Goal: Task Accomplishment & Management: Use online tool/utility

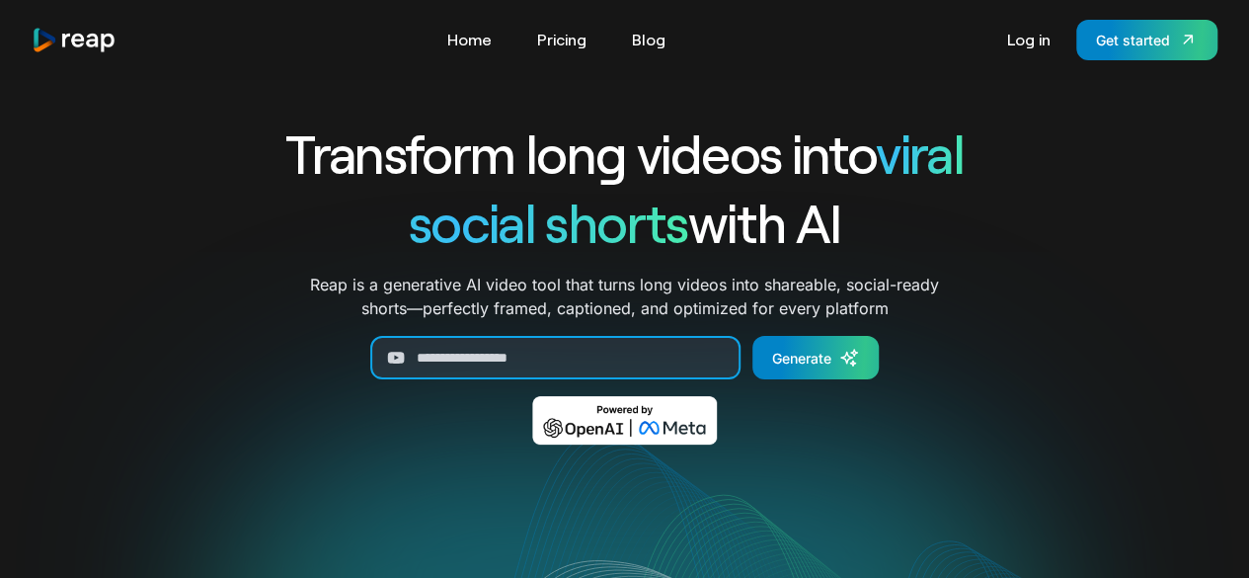
click at [446, 349] on input "Generate Form" at bounding box center [555, 357] width 370 height 43
paste input "**********"
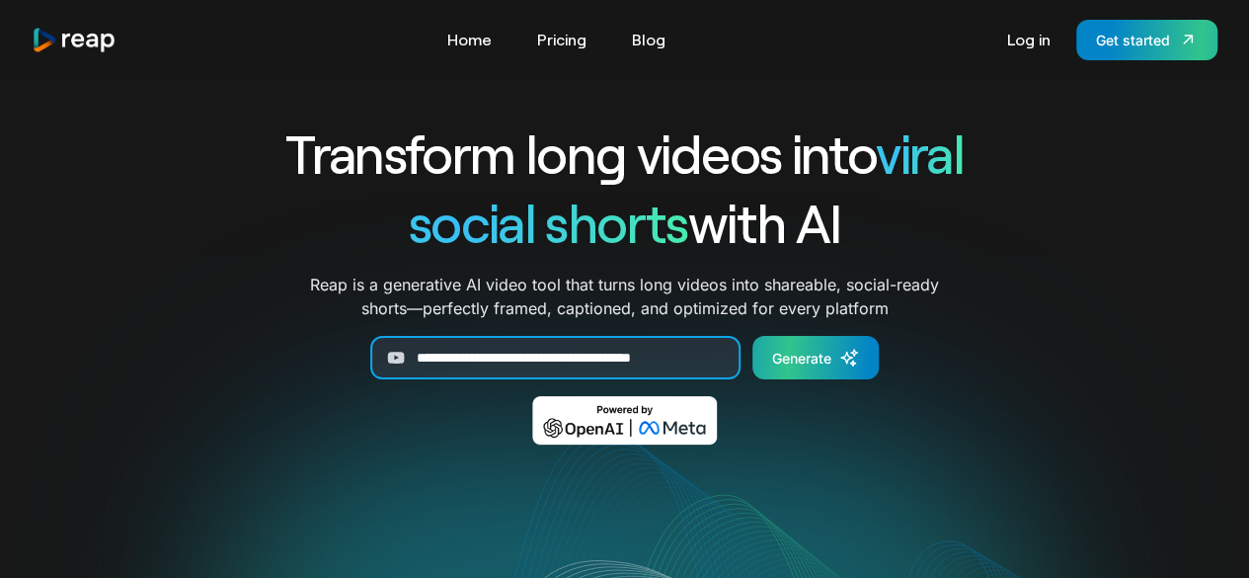
type input "**********"
click at [800, 370] on link "Generate" at bounding box center [815, 357] width 126 height 43
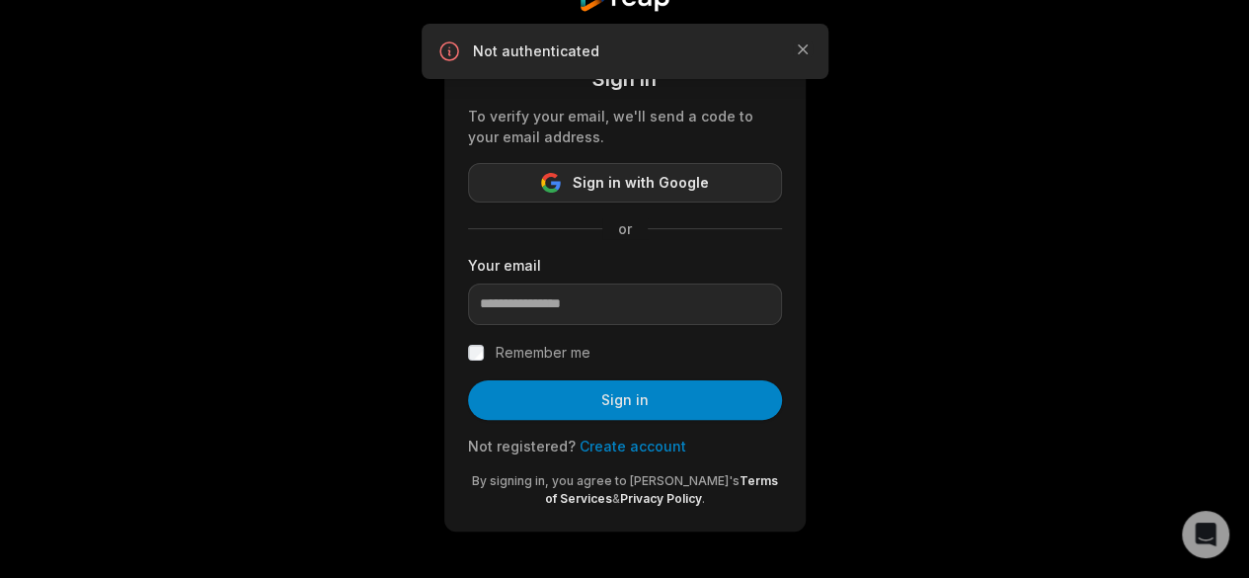
click at [616, 192] on span "Sign in with Google" at bounding box center [641, 183] width 136 height 24
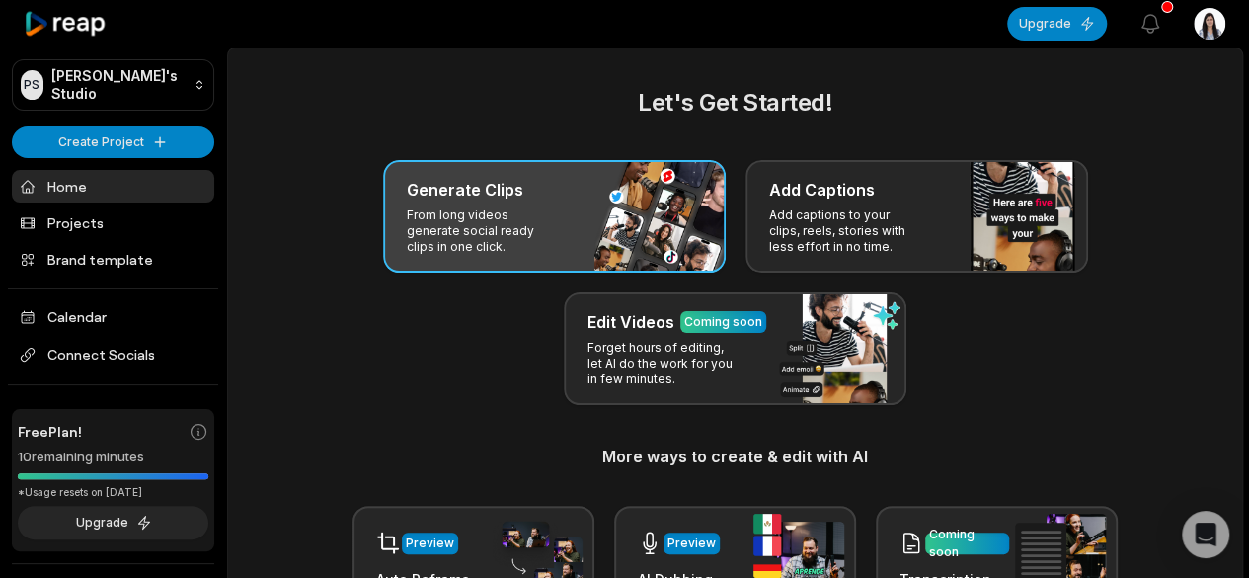
click at [478, 216] on p "From long videos generate social ready clips in one click." at bounding box center [483, 230] width 153 height 47
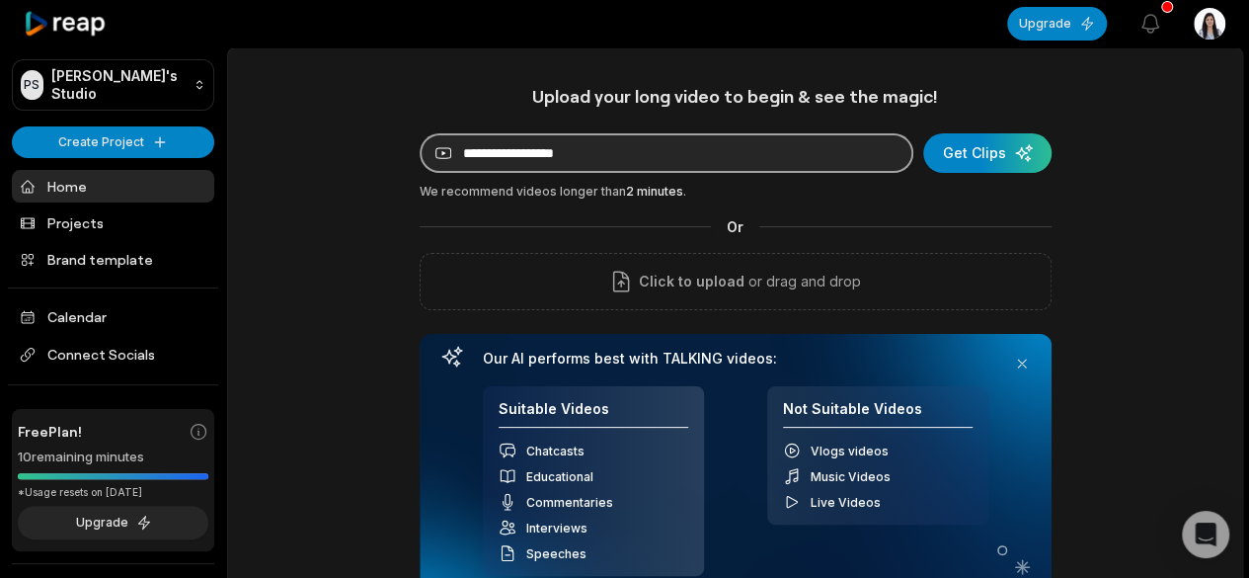
click at [587, 152] on input at bounding box center [667, 152] width 494 height 39
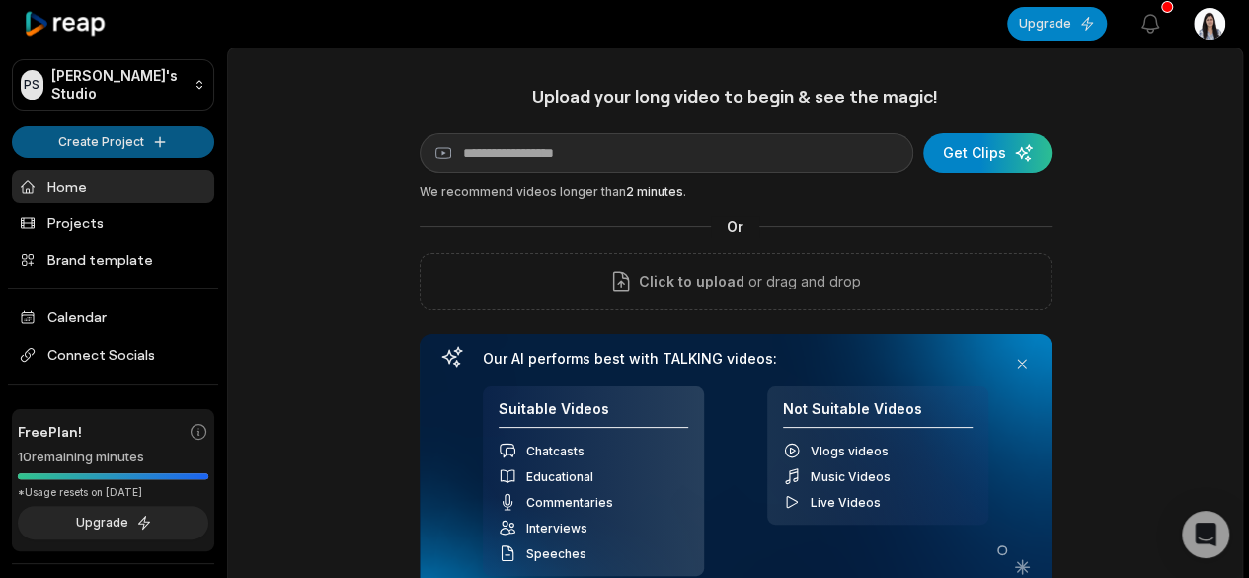
click at [106, 135] on html "PS [PERSON_NAME]'s Studio Create Project Home Projects Brand template Calendar …" at bounding box center [624, 289] width 1249 height 578
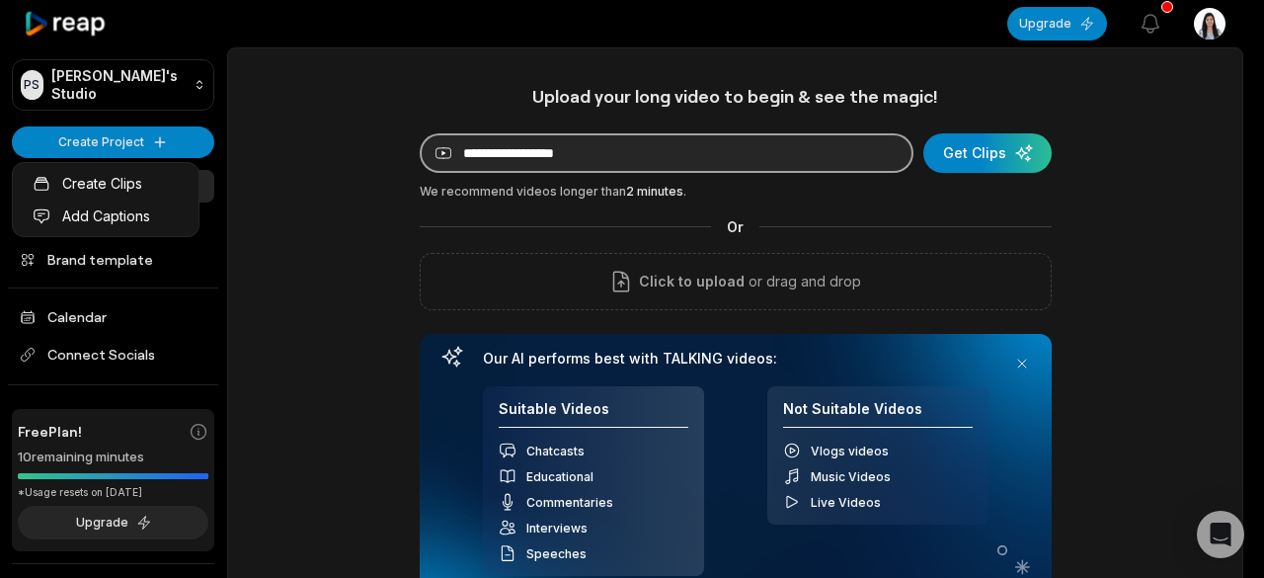
click at [531, 160] on html "PS [PERSON_NAME]'s Studio Create Project Home Projects Brand template Calendar …" at bounding box center [632, 289] width 1264 height 578
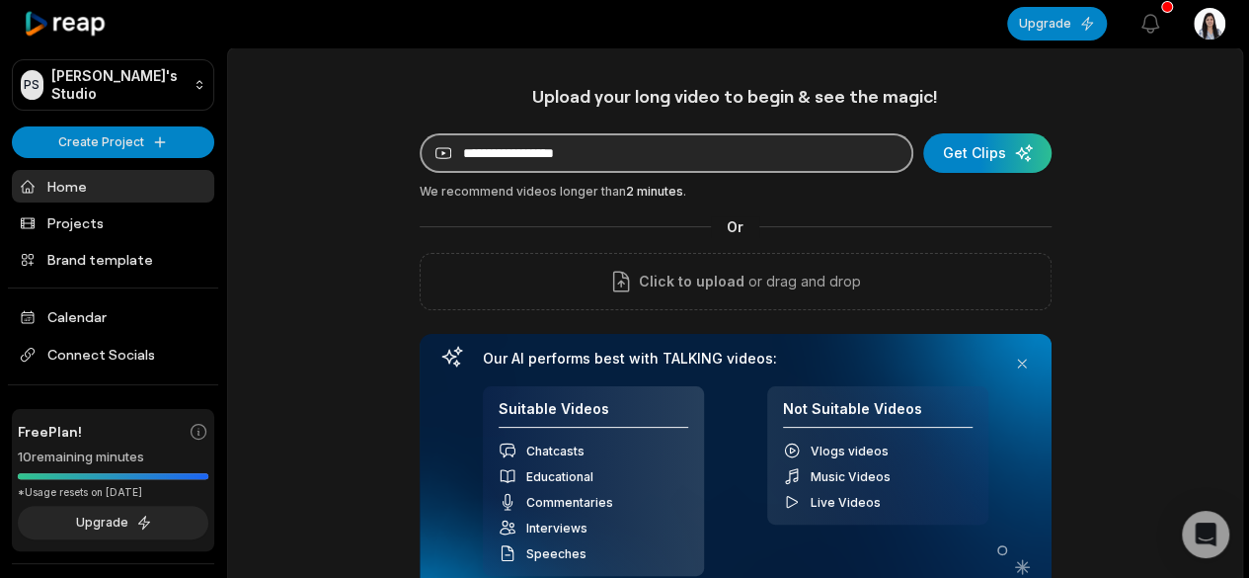
click at [596, 167] on input at bounding box center [667, 152] width 494 height 39
paste input "**********"
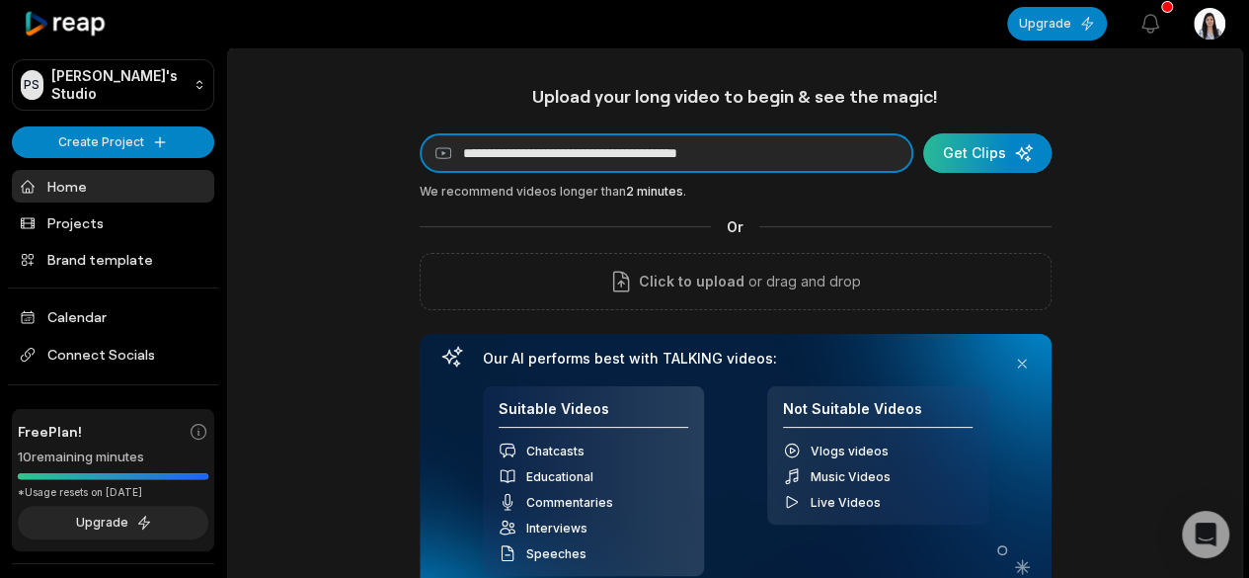
type input "**********"
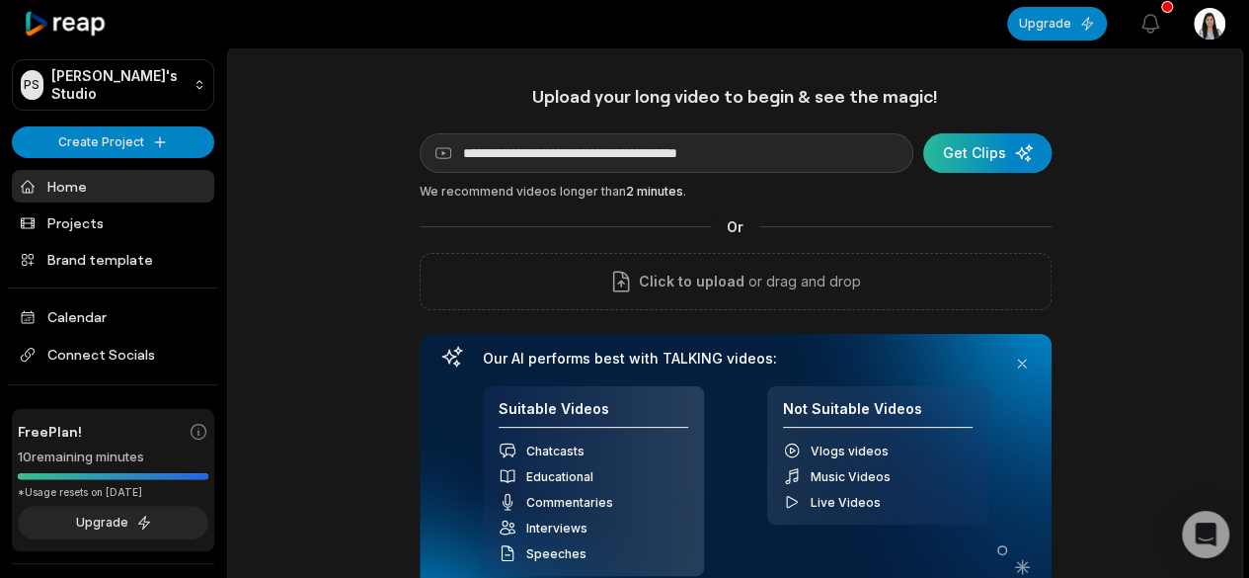
click at [986, 154] on div "submit" at bounding box center [987, 152] width 128 height 39
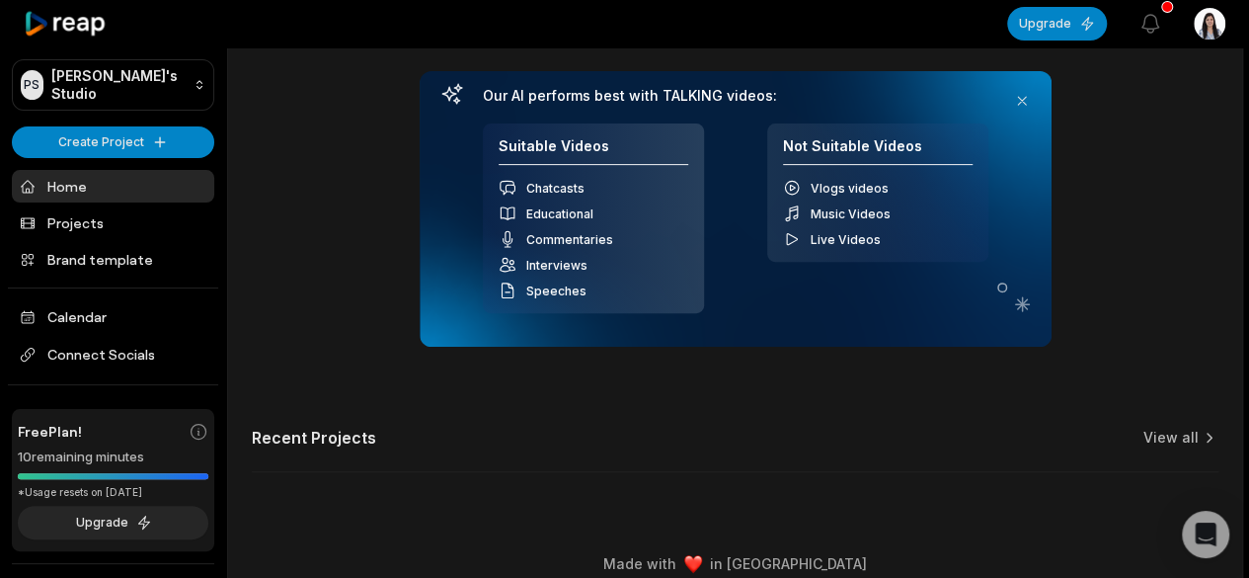
scroll to position [281, 0]
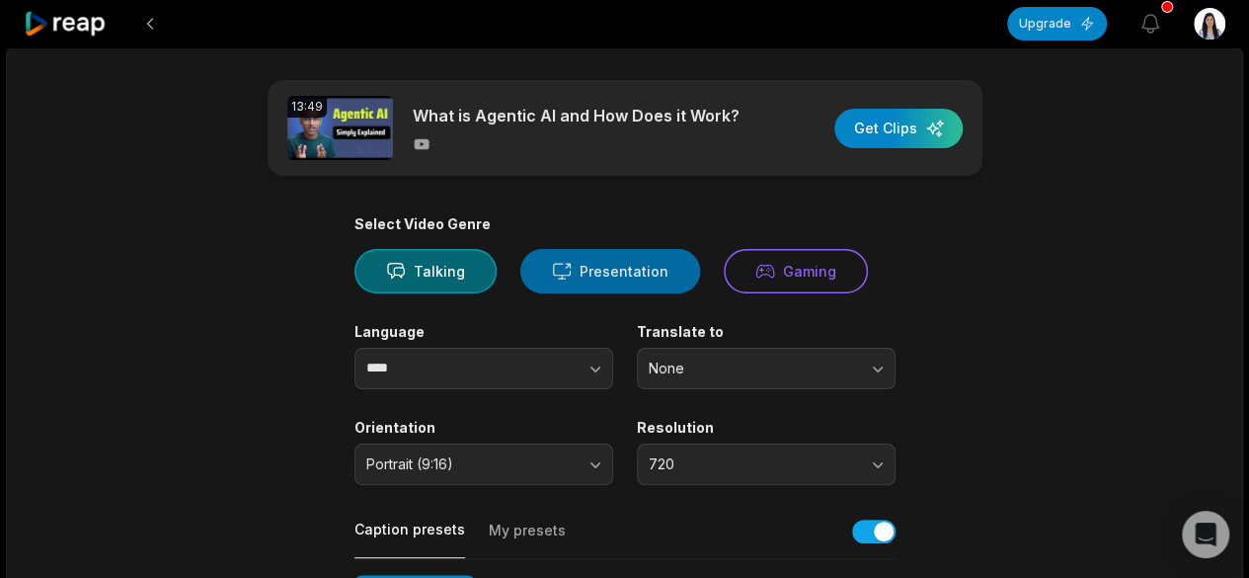
click at [604, 271] on button "Presentation" at bounding box center [610, 271] width 180 height 44
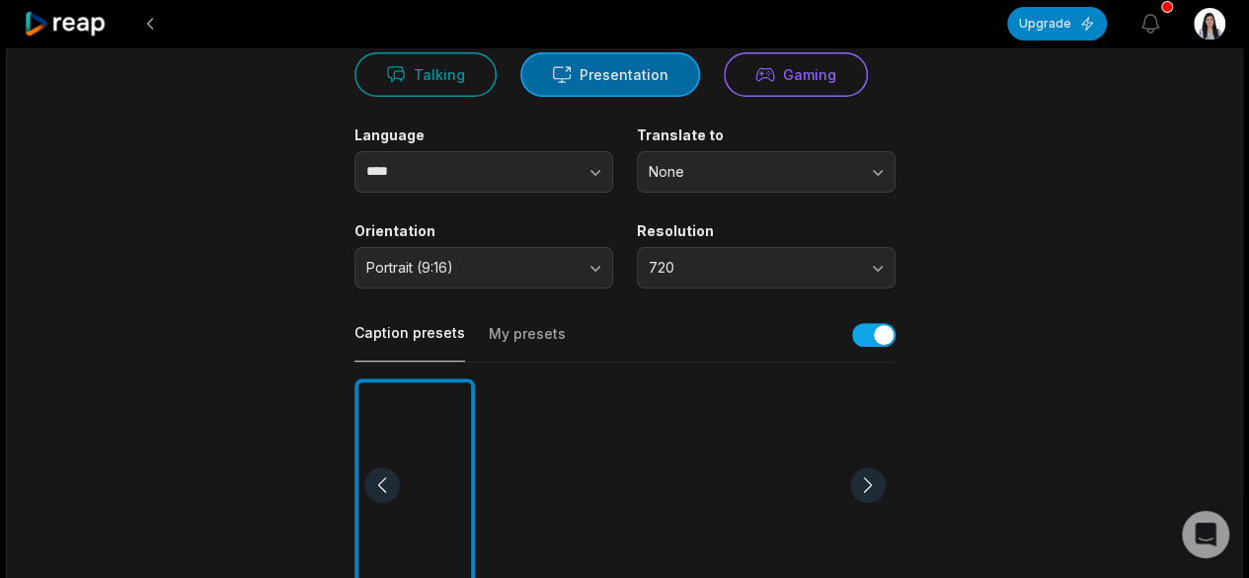
scroll to position [197, 0]
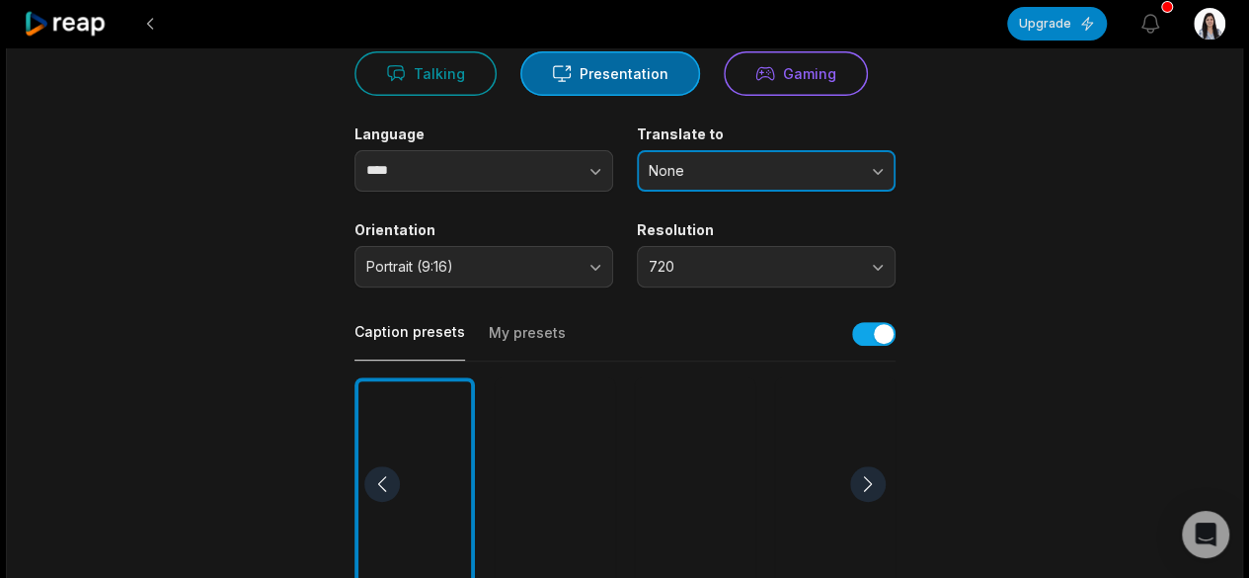
click at [736, 172] on span "None" at bounding box center [752, 171] width 207 height 18
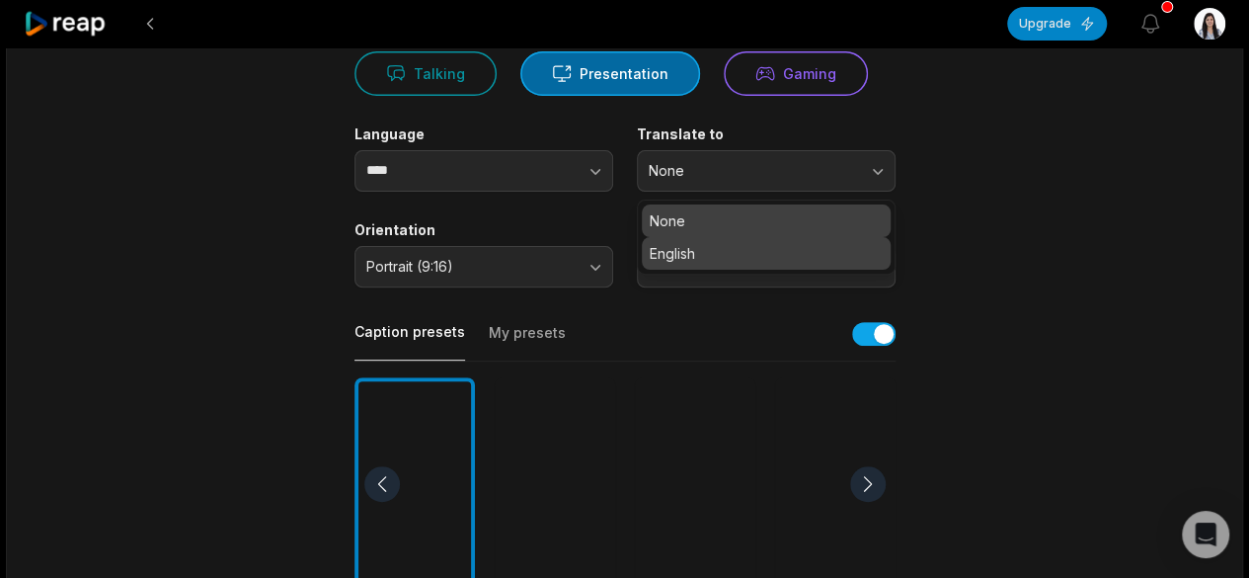
click at [686, 256] on p "English" at bounding box center [766, 253] width 233 height 21
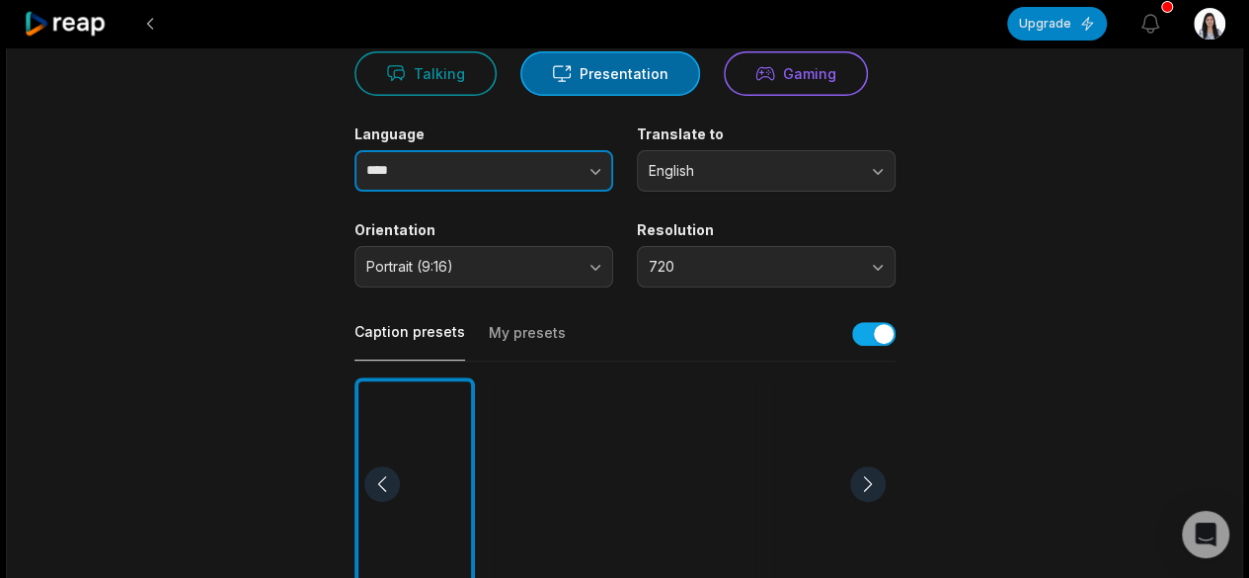
click at [509, 177] on button "button" at bounding box center [556, 170] width 113 height 41
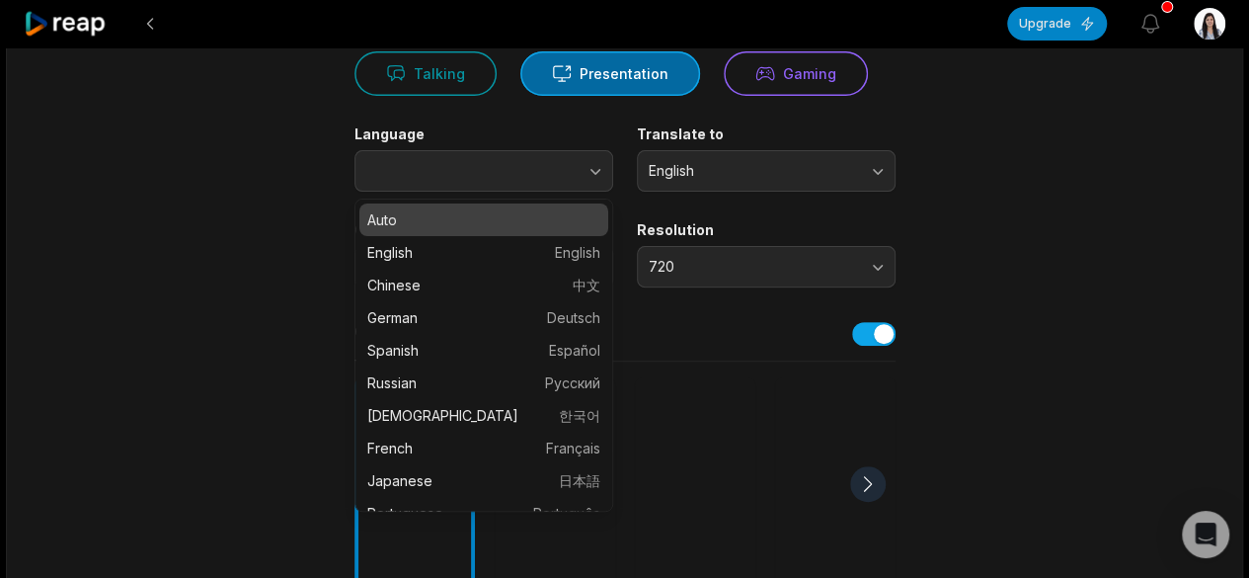
type input "****"
click at [246, 193] on main "13:49 What is Agentic AI and How Does it Work? Get Clips Select Video Genre Tal…" at bounding box center [625, 483] width 956 height 1200
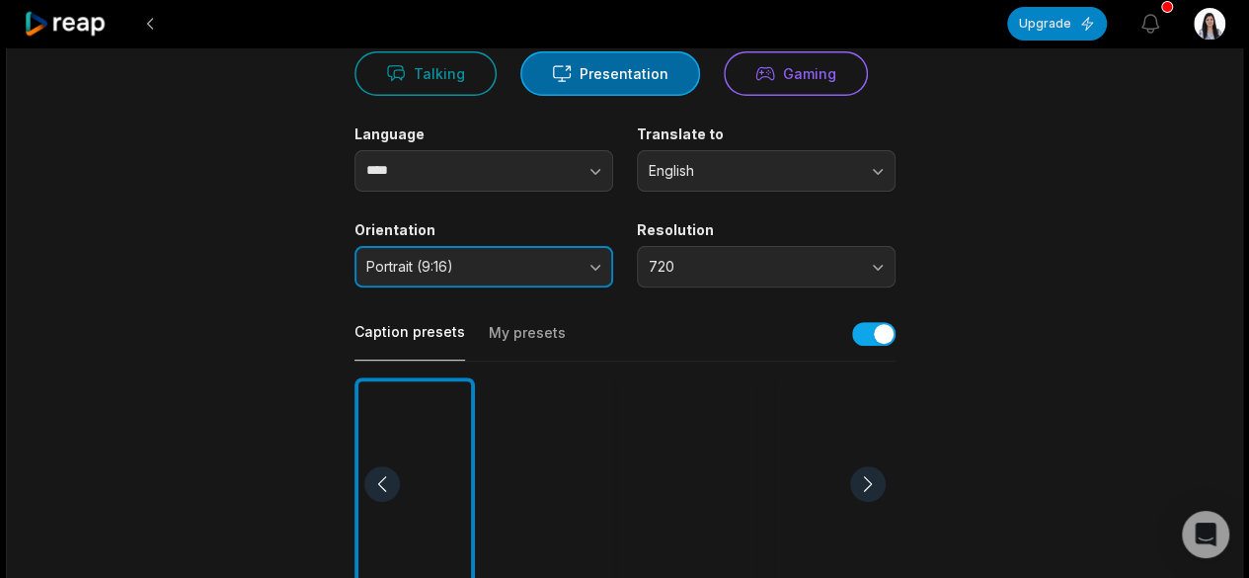
click at [607, 271] on button "Portrait (9:16)" at bounding box center [483, 266] width 259 height 41
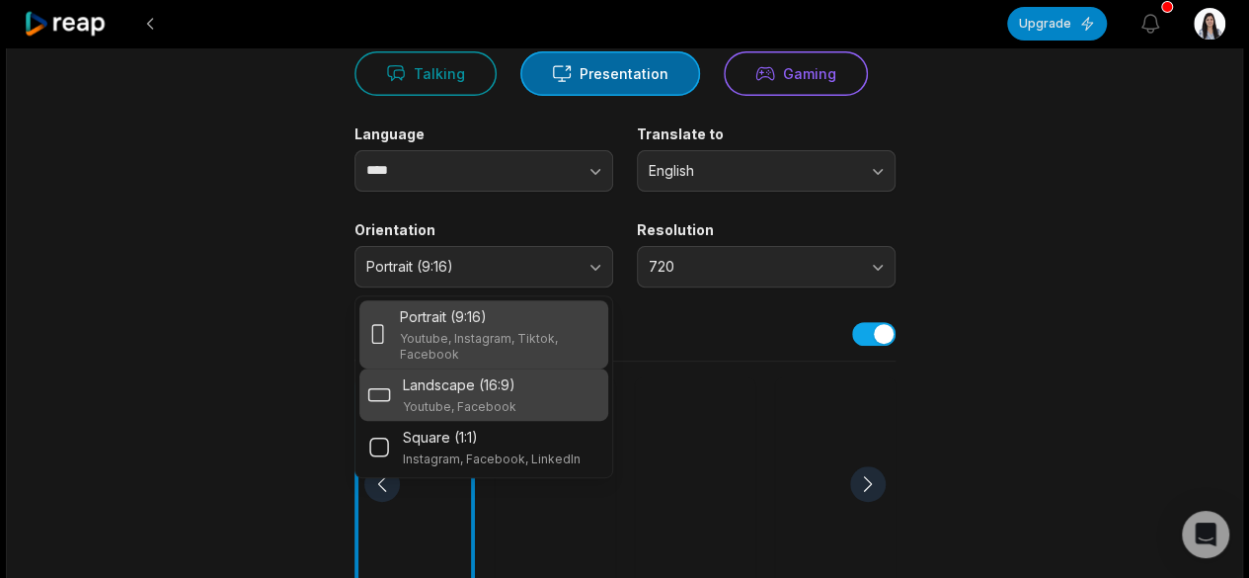
click at [488, 394] on div "Landscape (16:9) Youtube, Facebook" at bounding box center [460, 394] width 114 height 40
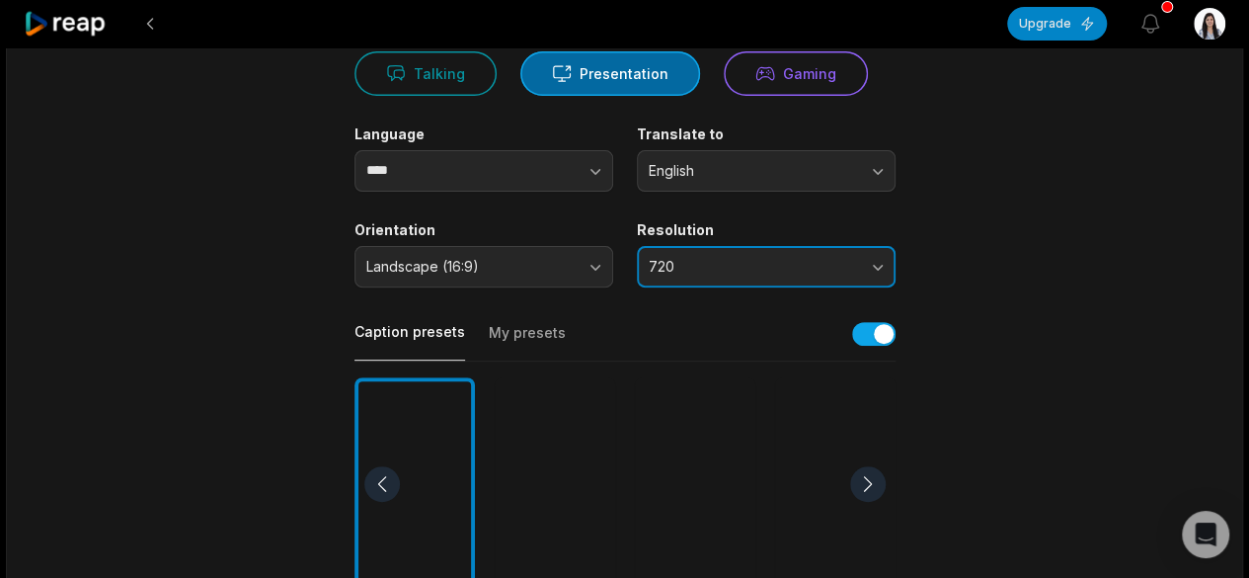
click at [669, 268] on span "720" at bounding box center [752, 267] width 207 height 18
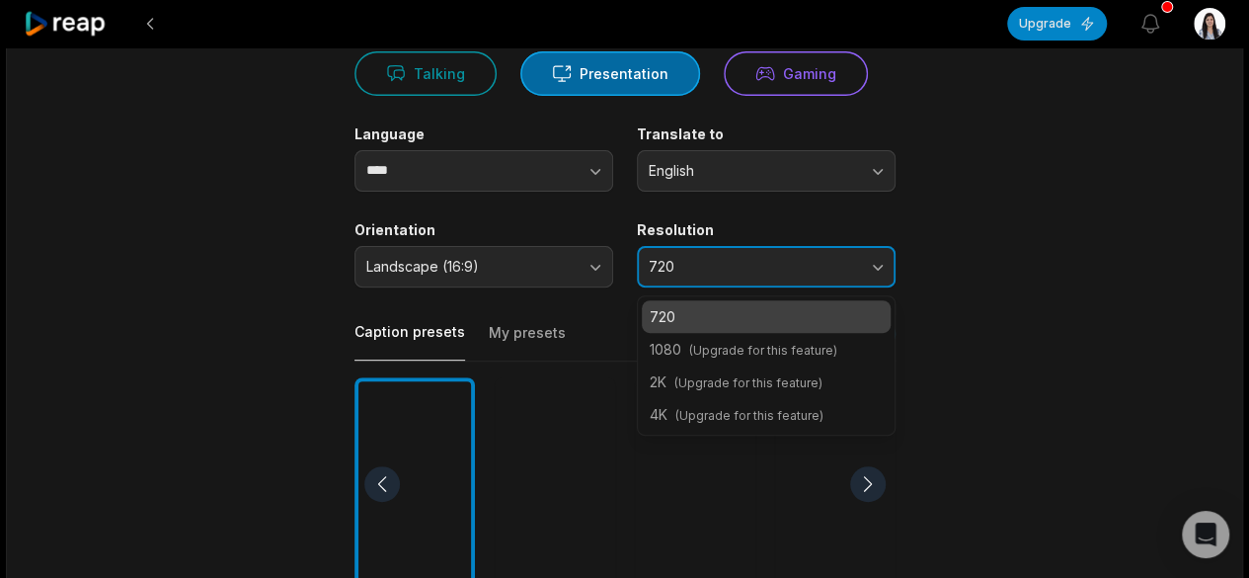
click at [669, 268] on span "720" at bounding box center [752, 267] width 207 height 18
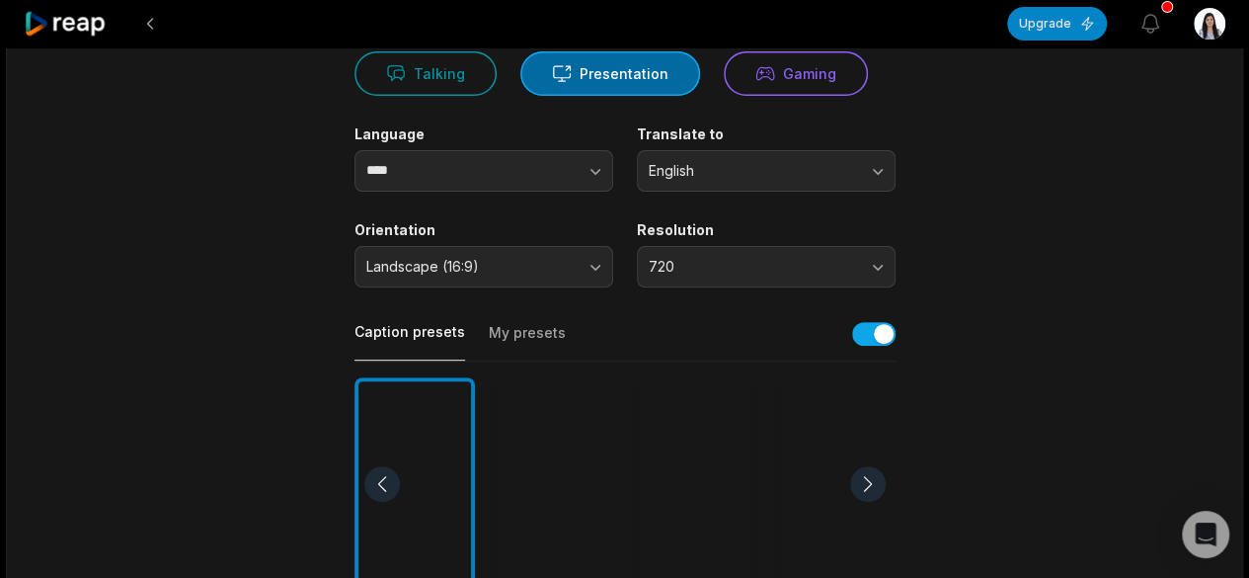
click at [958, 285] on main "13:49 What is Agentic AI and How Does it Work? Get Clips Select Video Genre Tal…" at bounding box center [625, 483] width 956 height 1200
click at [537, 271] on span "Landscape (16:9)" at bounding box center [469, 267] width 207 height 18
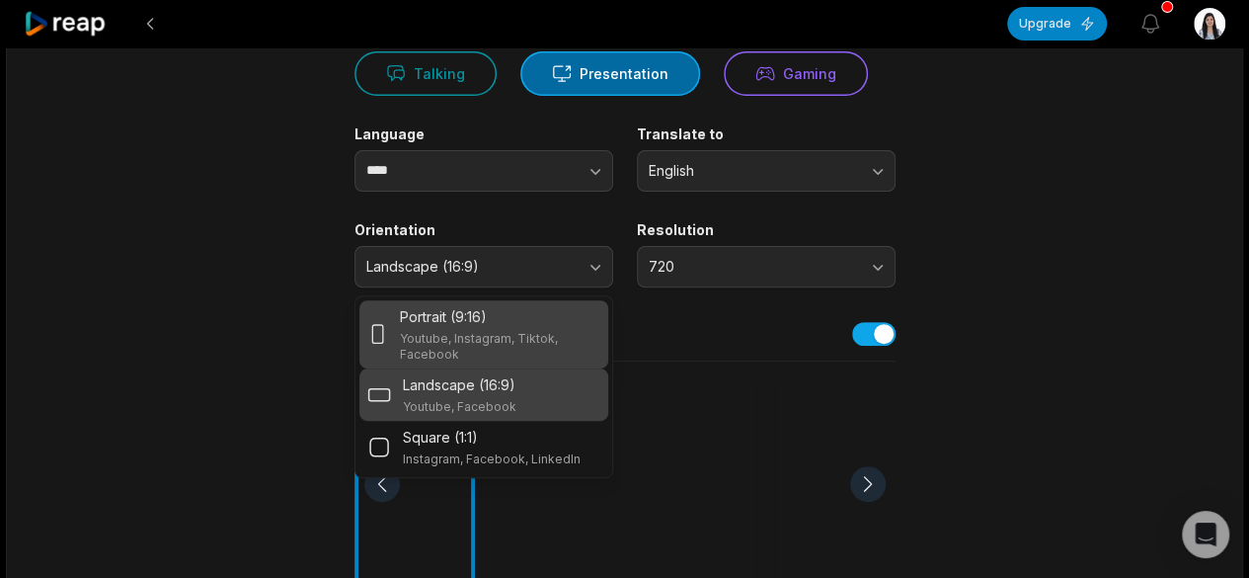
click at [480, 319] on p "Portrait (9:16)" at bounding box center [443, 316] width 87 height 21
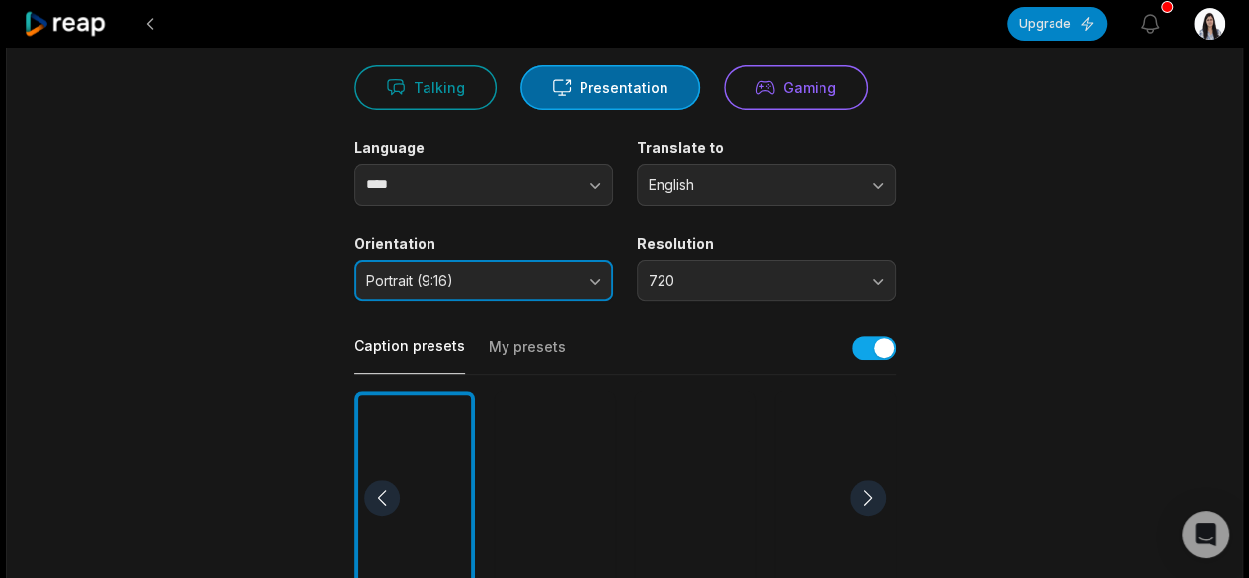
scroll to position [0, 0]
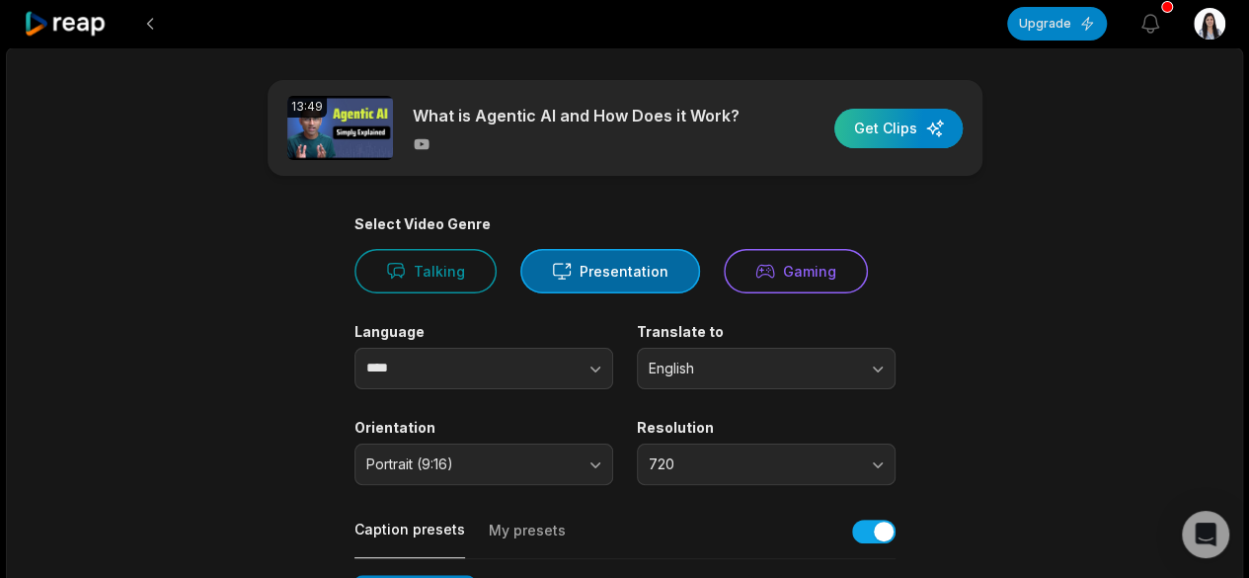
click at [892, 127] on div "button" at bounding box center [898, 128] width 128 height 39
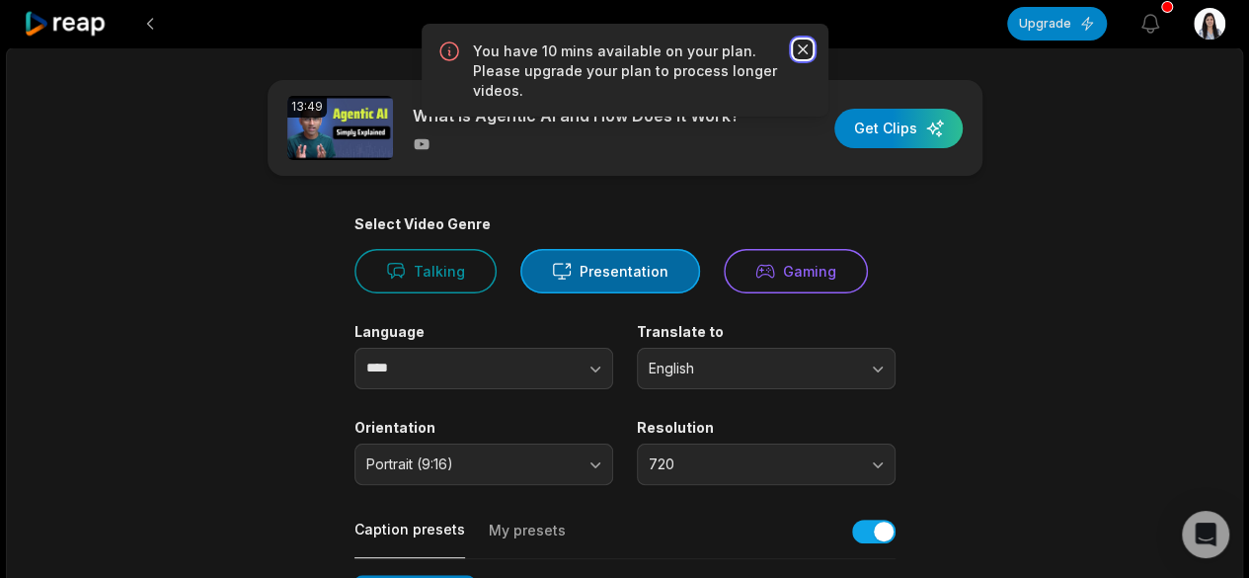
click at [800, 48] on icon "button" at bounding box center [802, 49] width 10 height 10
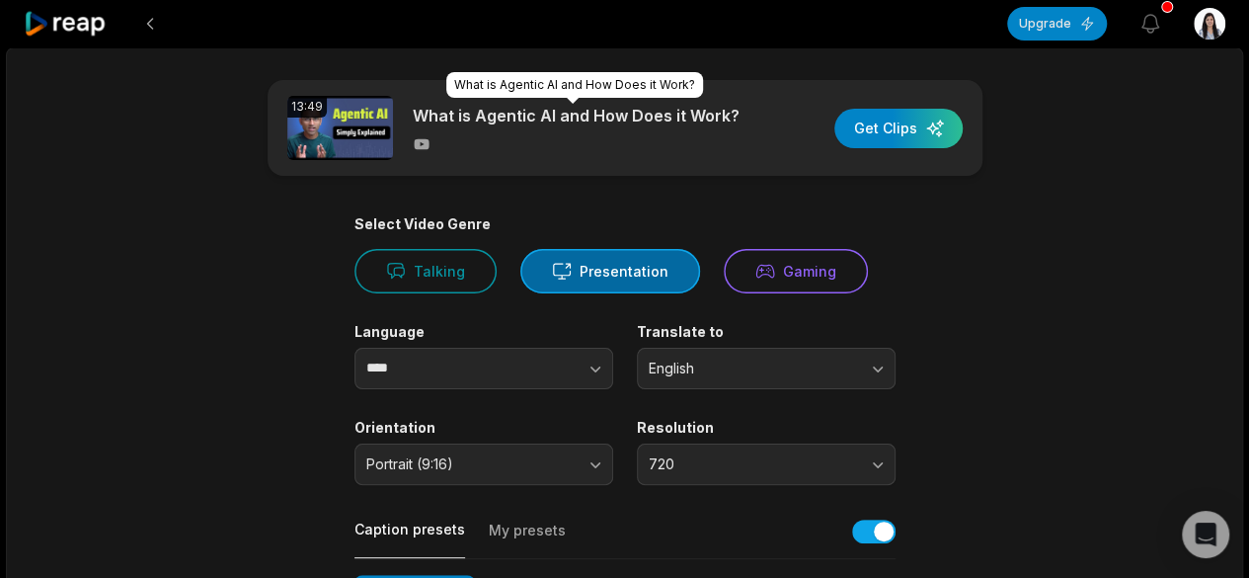
click at [490, 118] on p "What is Agentic AI and How Does it Work?" at bounding box center [576, 116] width 327 height 24
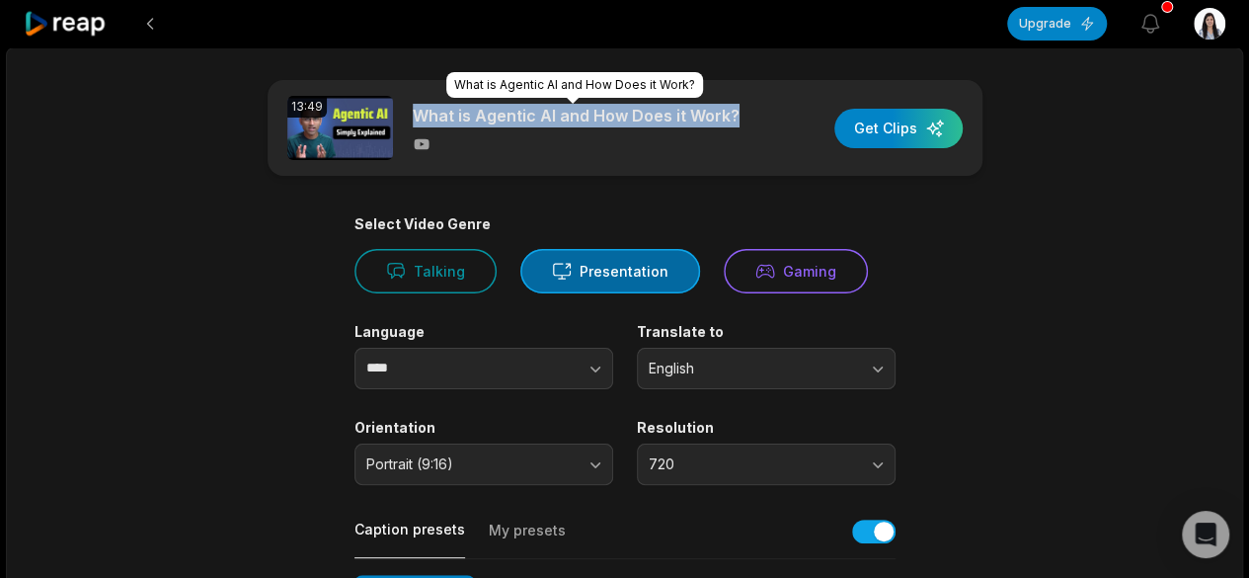
click at [490, 118] on p "What is Agentic AI and How Does it Work?" at bounding box center [576, 116] width 327 height 24
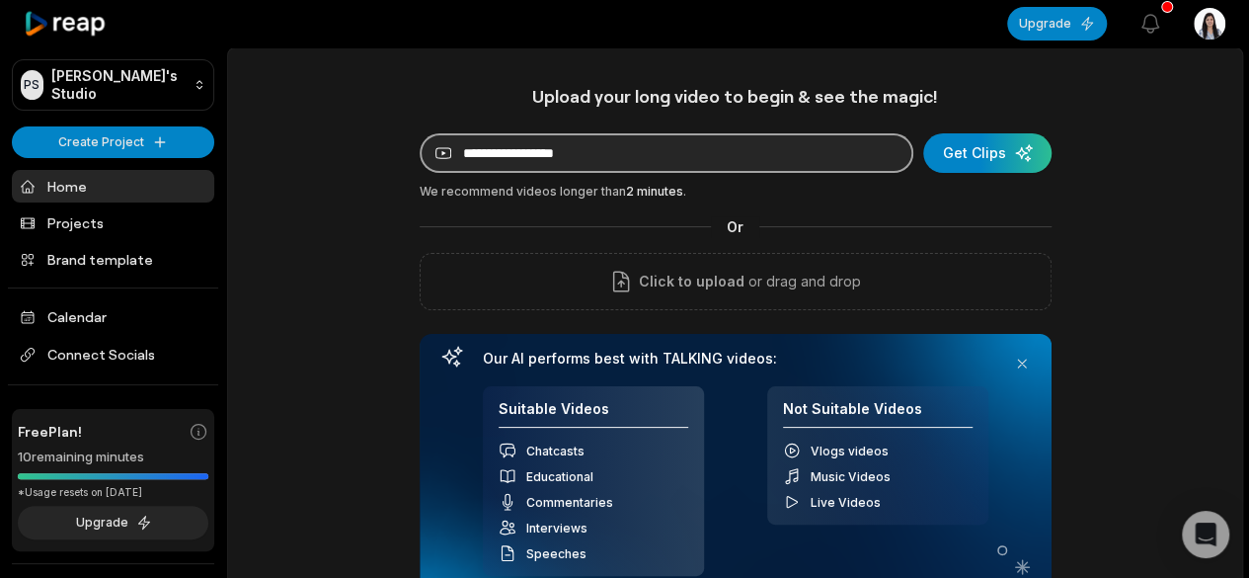
click at [575, 159] on input at bounding box center [667, 152] width 494 height 39
paste input "**********"
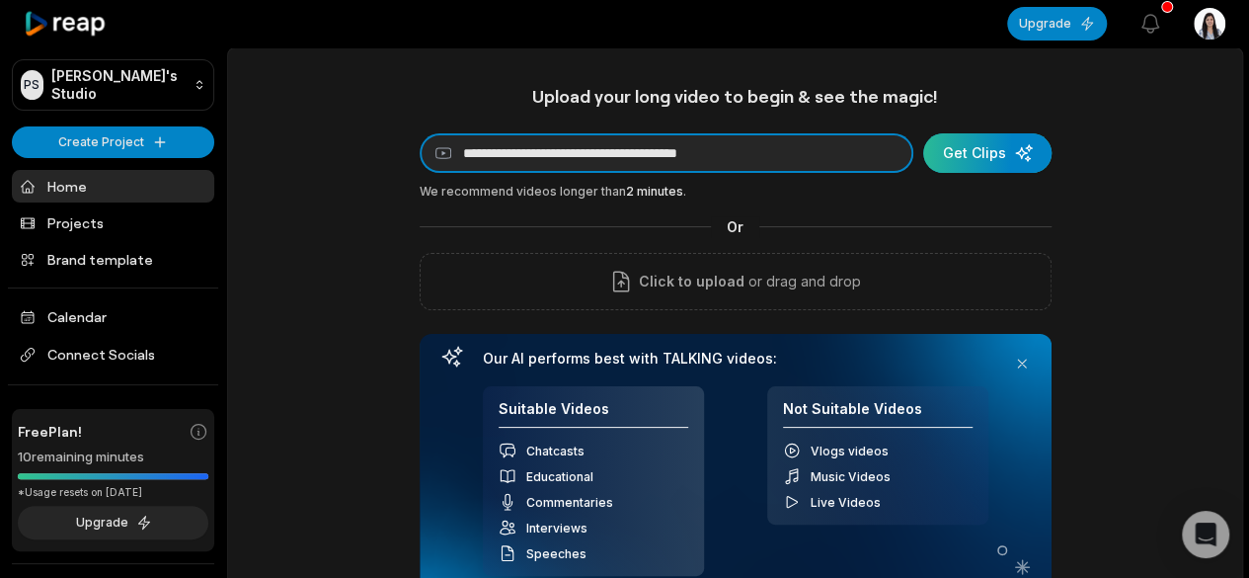
type input "**********"
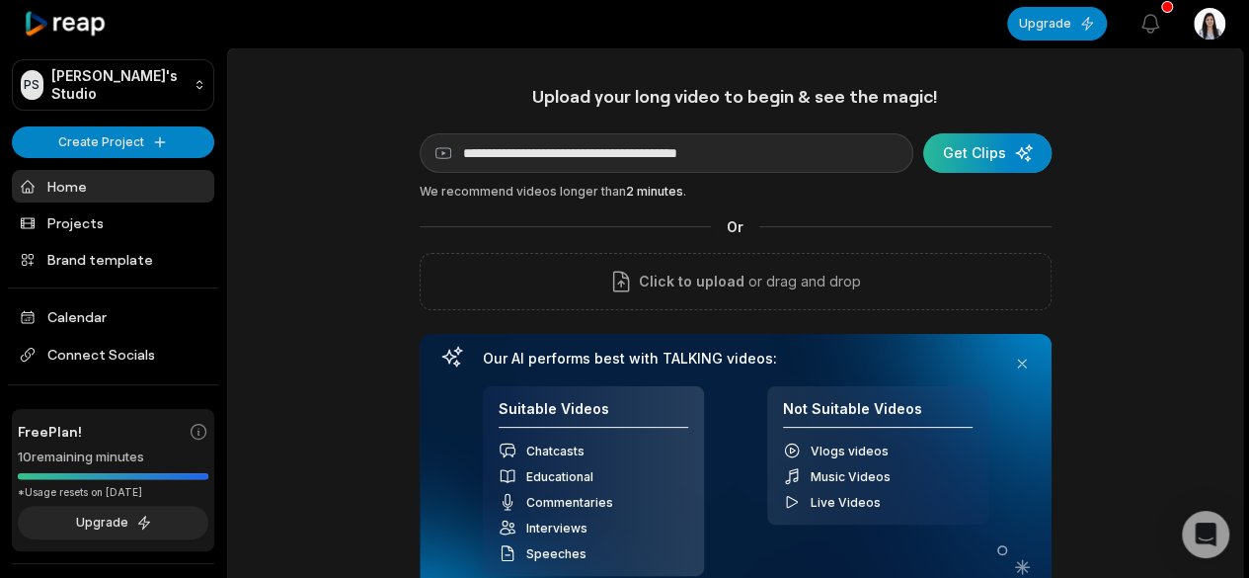
click at [987, 150] on div "submit" at bounding box center [987, 152] width 128 height 39
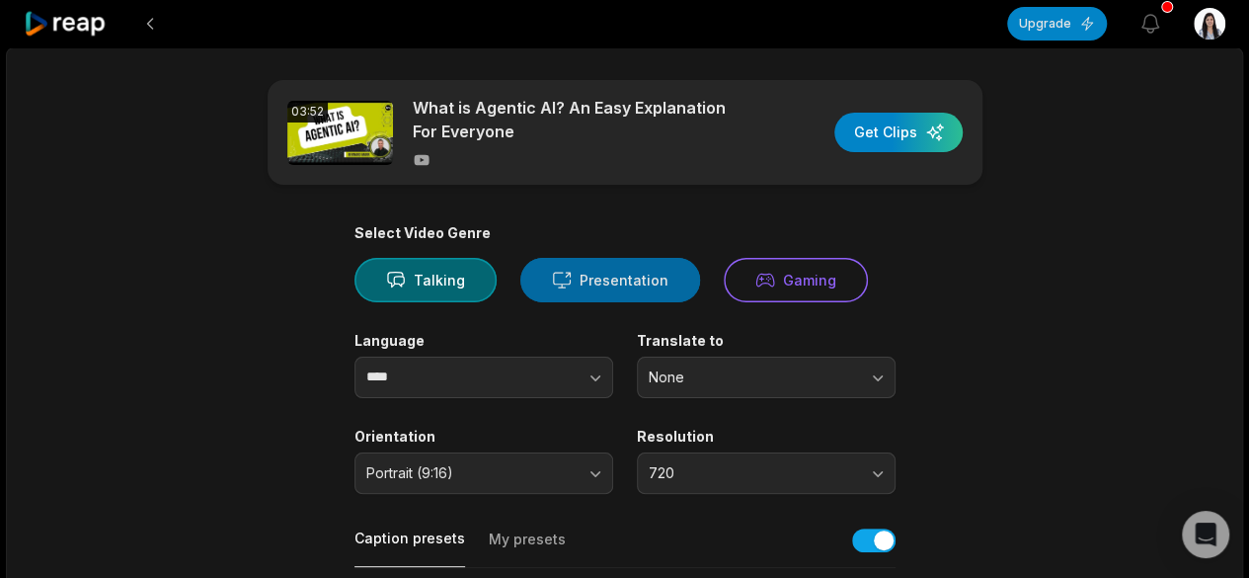
click at [602, 294] on button "Presentation" at bounding box center [610, 280] width 180 height 44
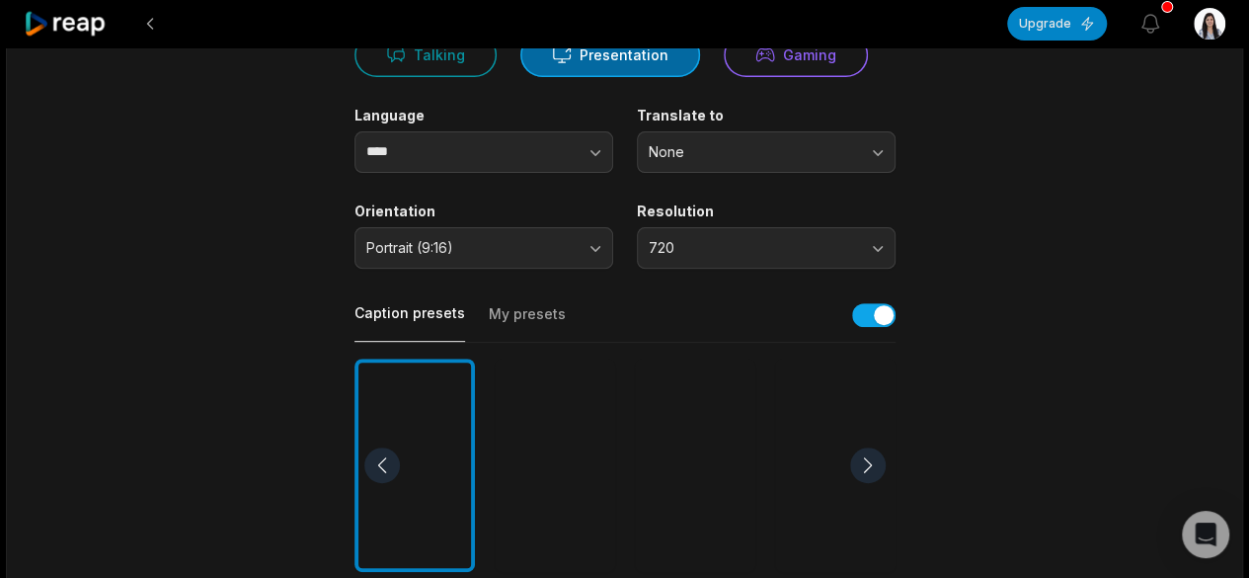
scroll to position [197, 0]
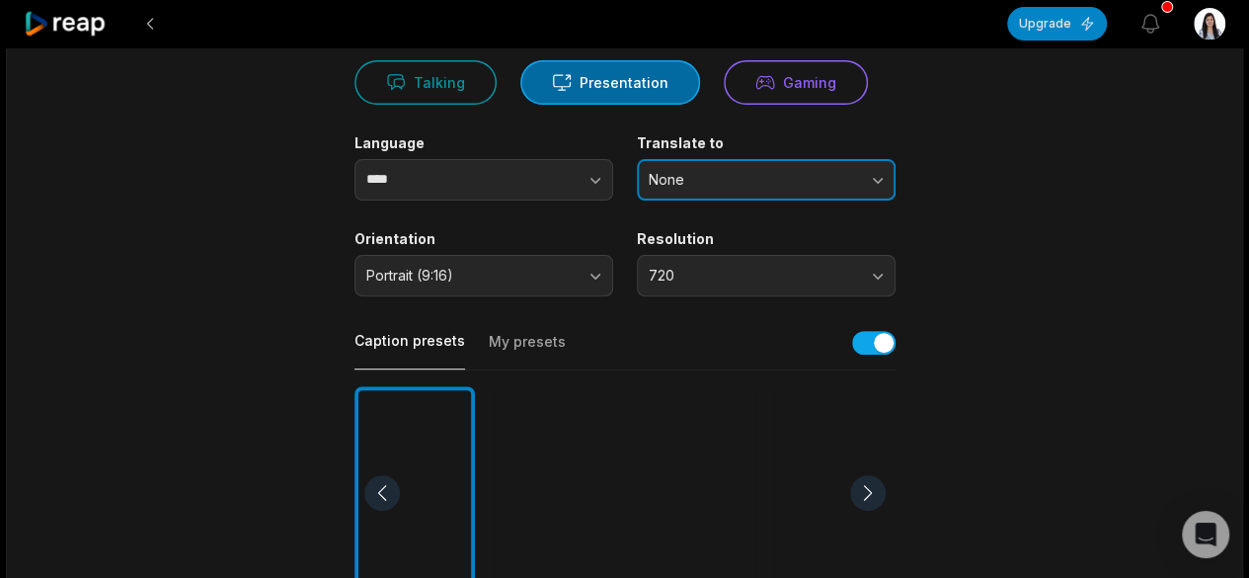
click at [695, 188] on button "None" at bounding box center [766, 179] width 259 height 41
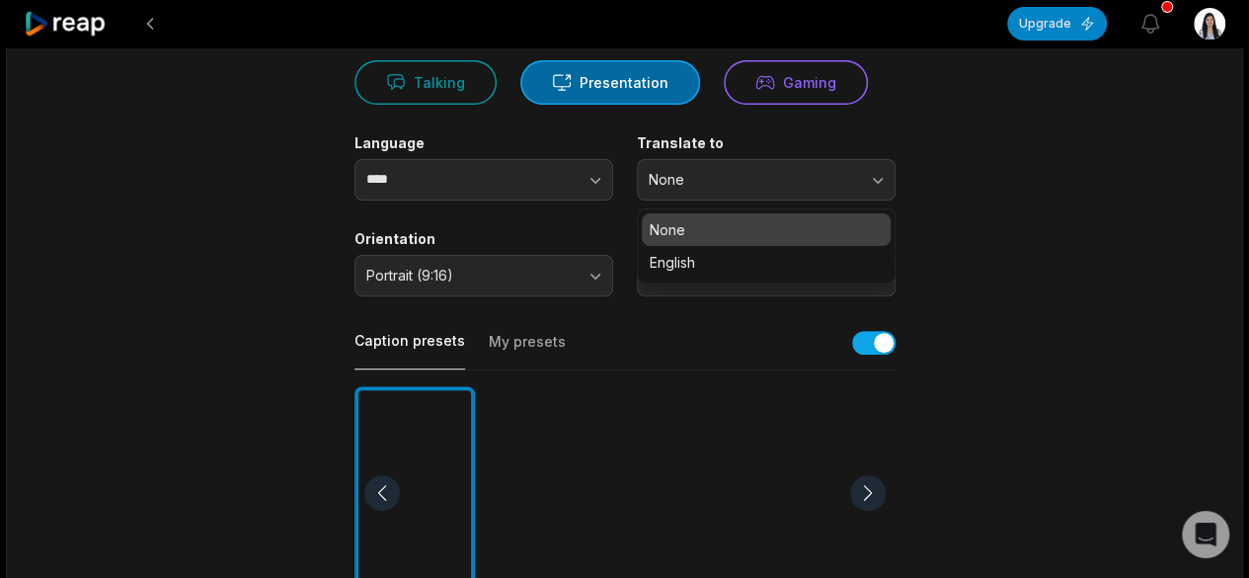
click at [745, 318] on div "Select Video Genre Talking Presentation Gaming Language **** Translate to None …" at bounding box center [624, 559] width 541 height 1065
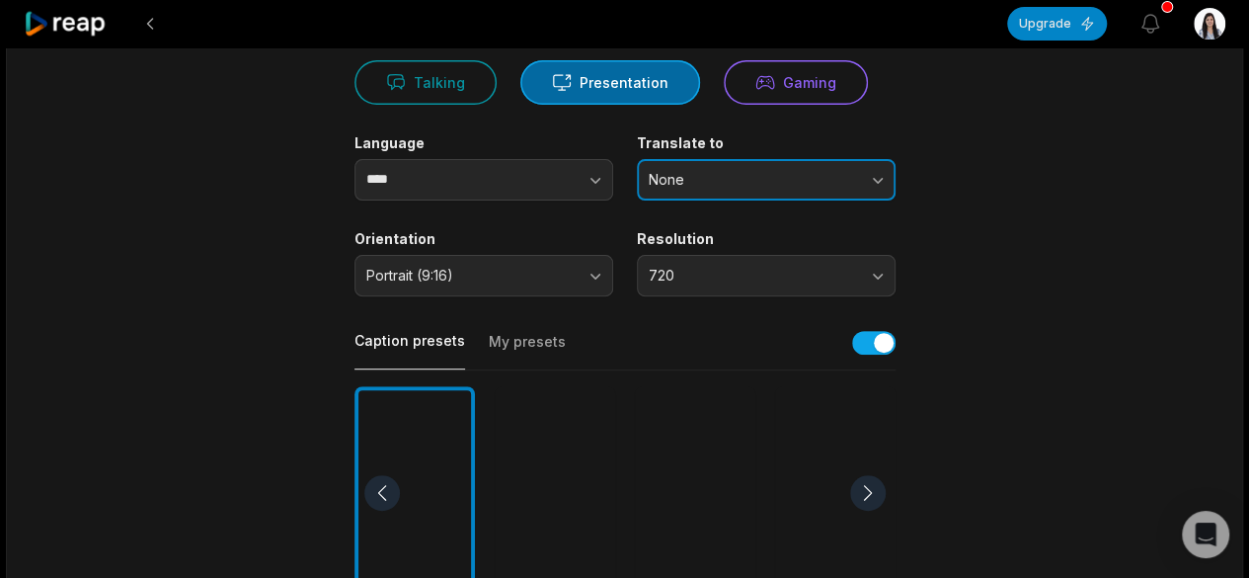
scroll to position [0, 0]
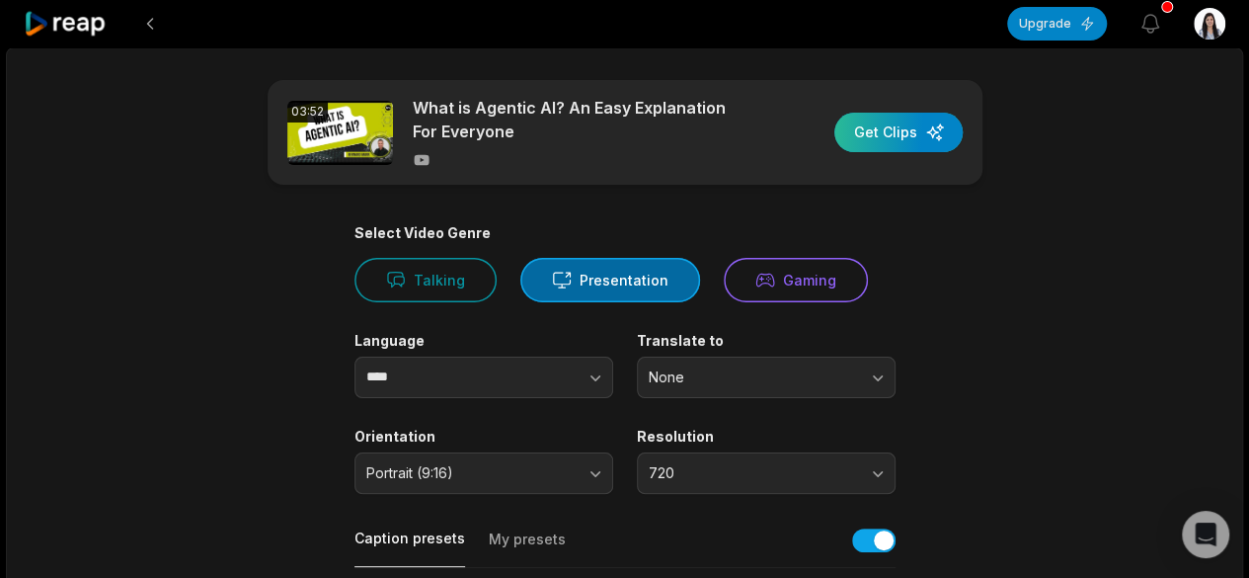
click at [916, 131] on div "button" at bounding box center [898, 132] width 128 height 39
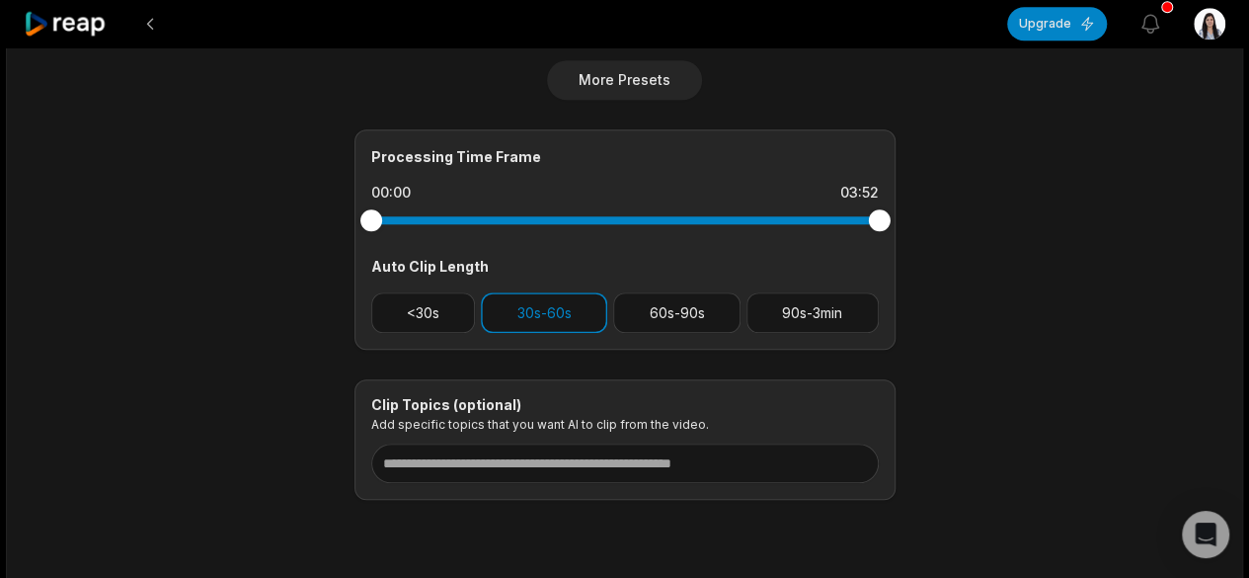
scroll to position [851, 0]
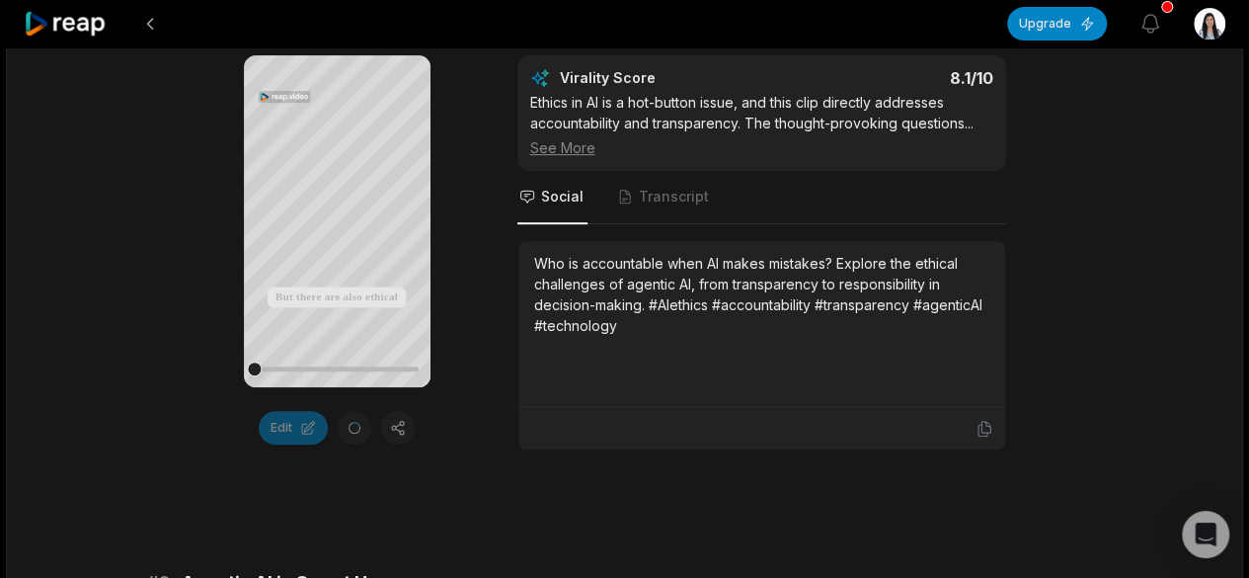
scroll to position [306, 0]
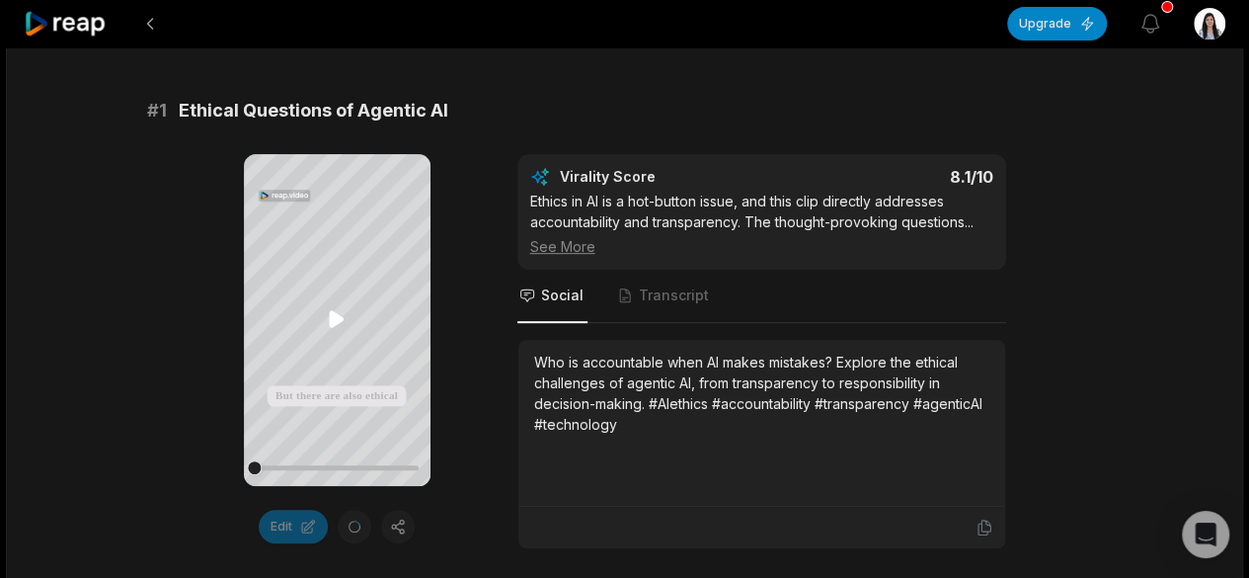
click at [334, 314] on icon at bounding box center [336, 319] width 15 height 17
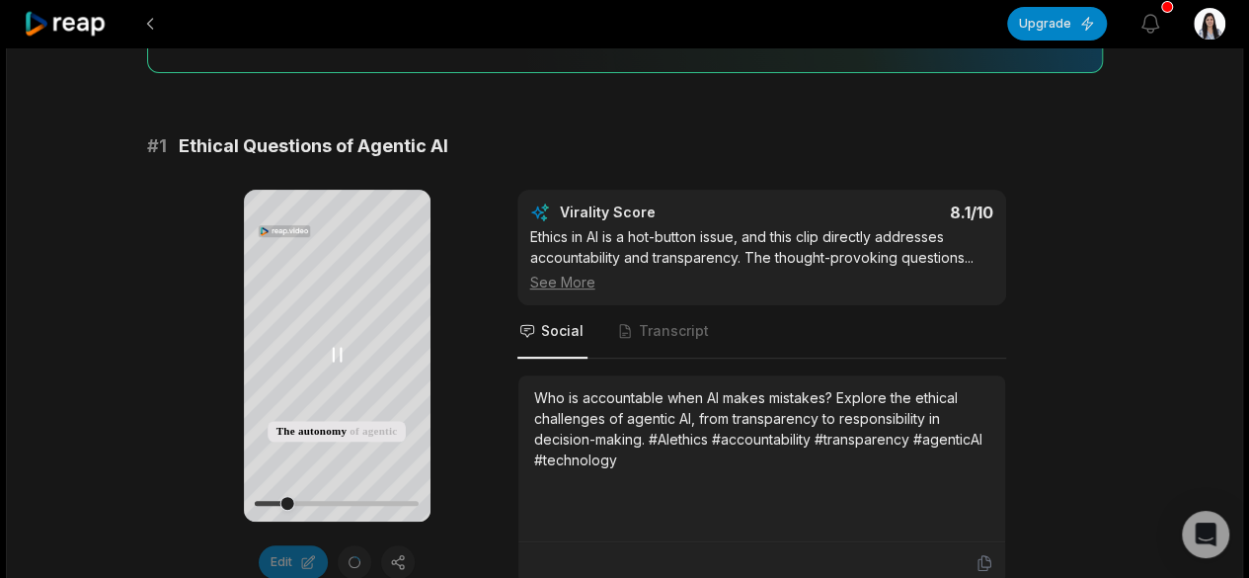
scroll to position [276, 0]
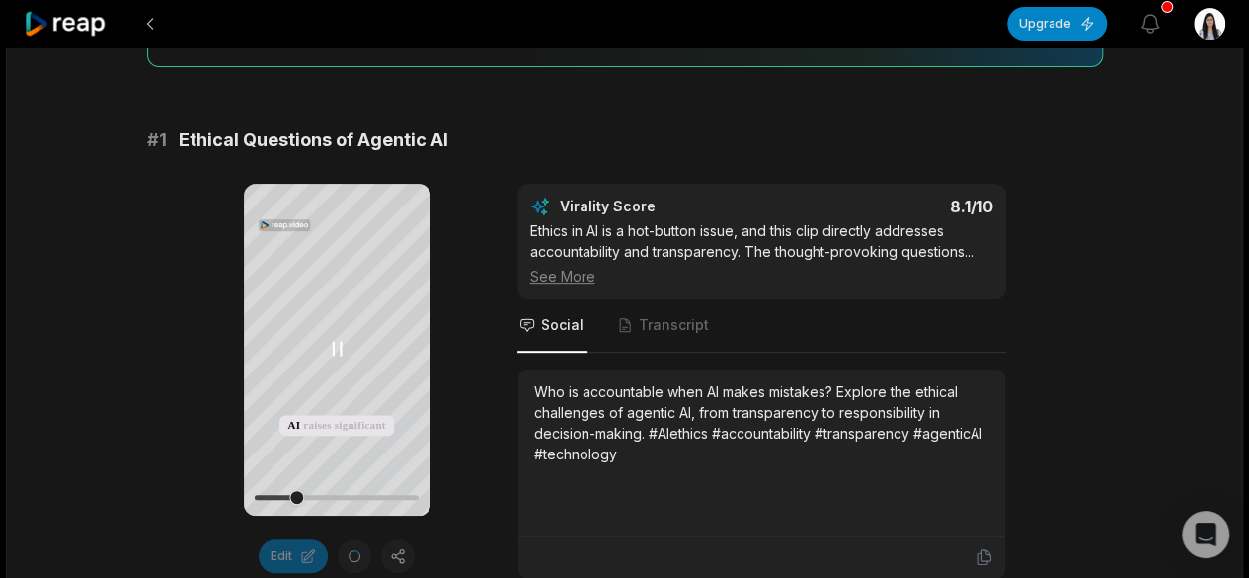
click at [336, 345] on icon at bounding box center [337, 349] width 24 height 24
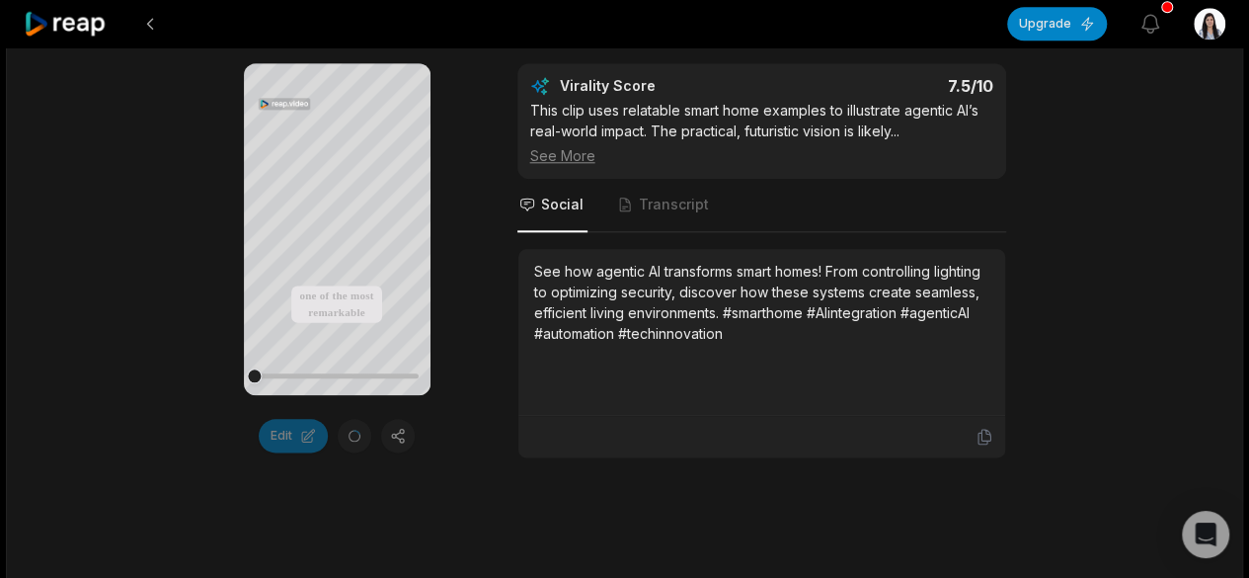
scroll to position [973, 0]
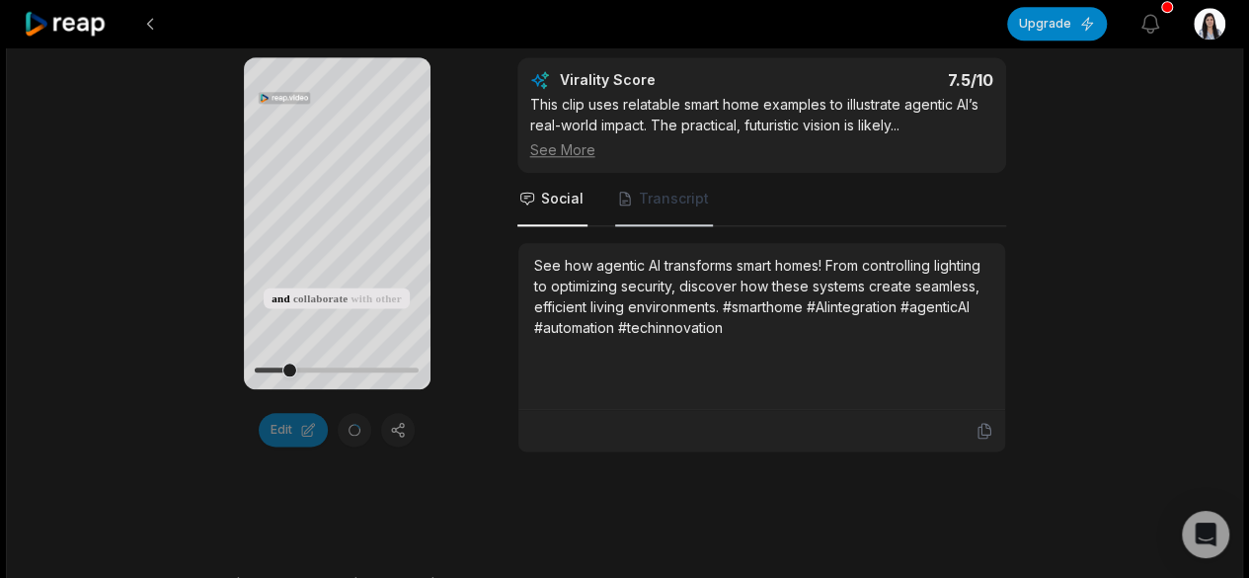
click at [654, 200] on span "Transcript" at bounding box center [674, 199] width 70 height 20
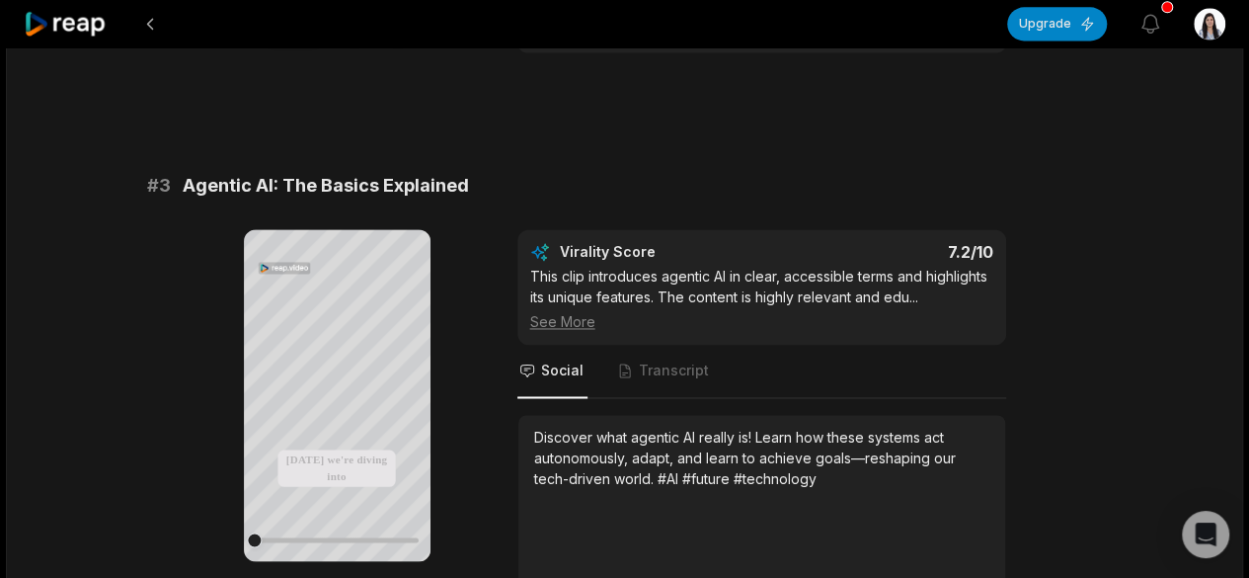
scroll to position [1566, 0]
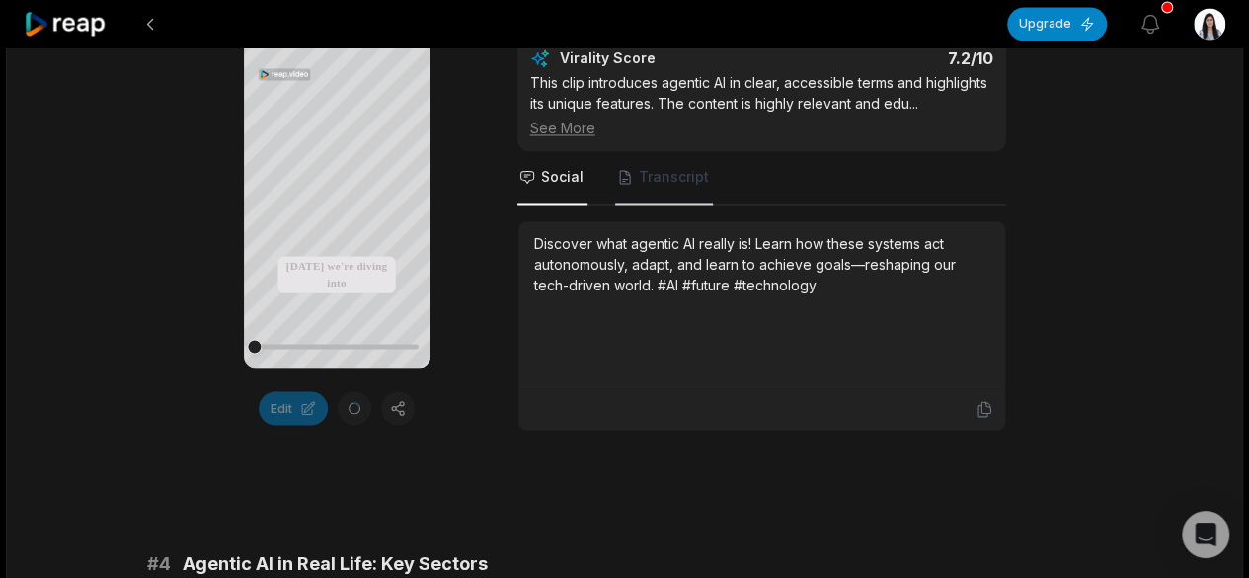
click at [673, 170] on span "Transcript" at bounding box center [674, 177] width 70 height 20
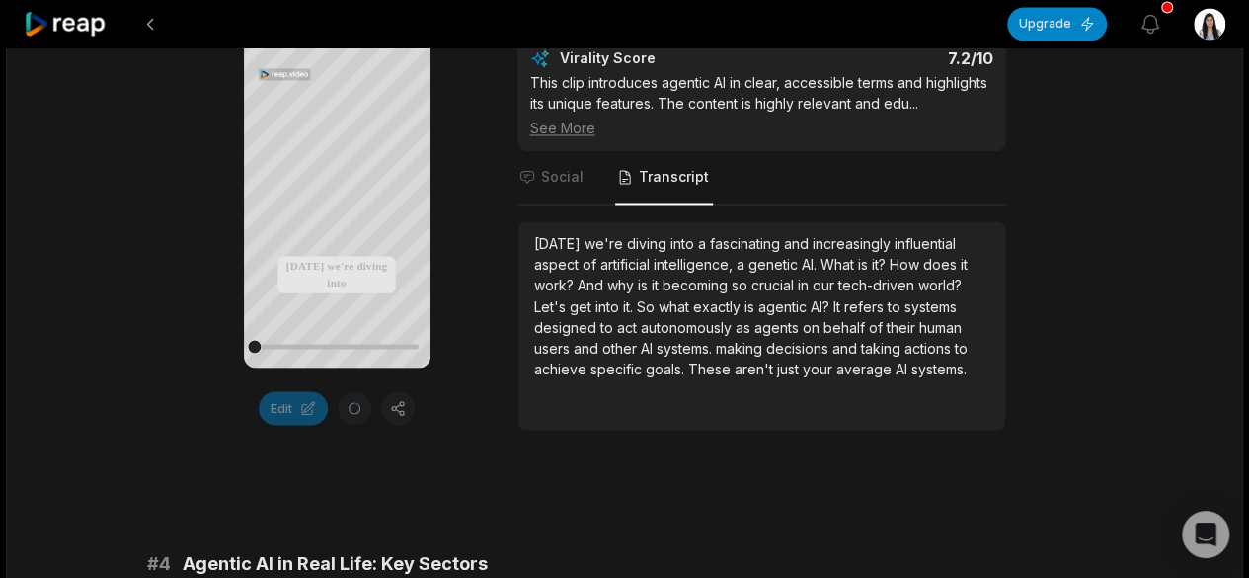
scroll to position [1961, 0]
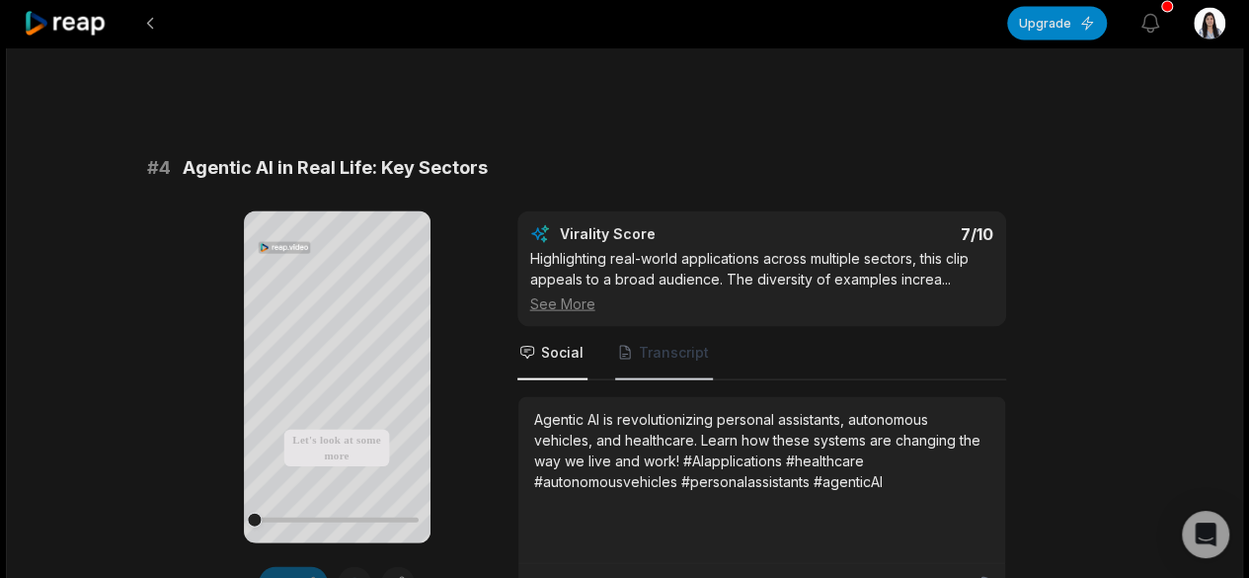
click at [648, 343] on span "Transcript" at bounding box center [674, 353] width 70 height 20
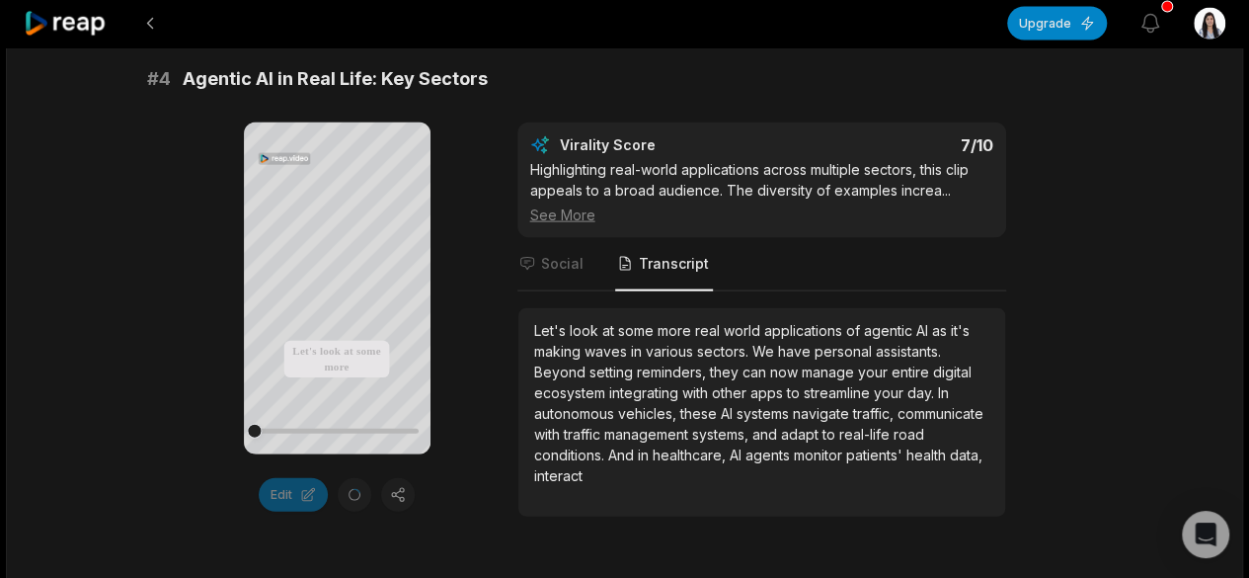
scroll to position [2059, 0]
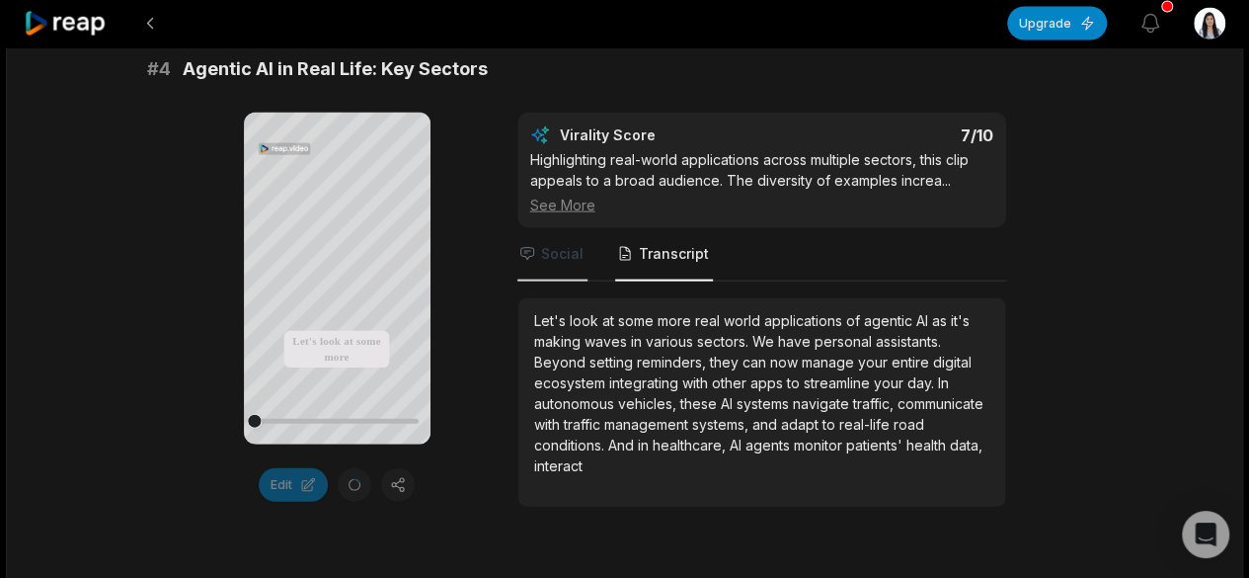
click at [575, 252] on span "Social" at bounding box center [562, 254] width 42 height 20
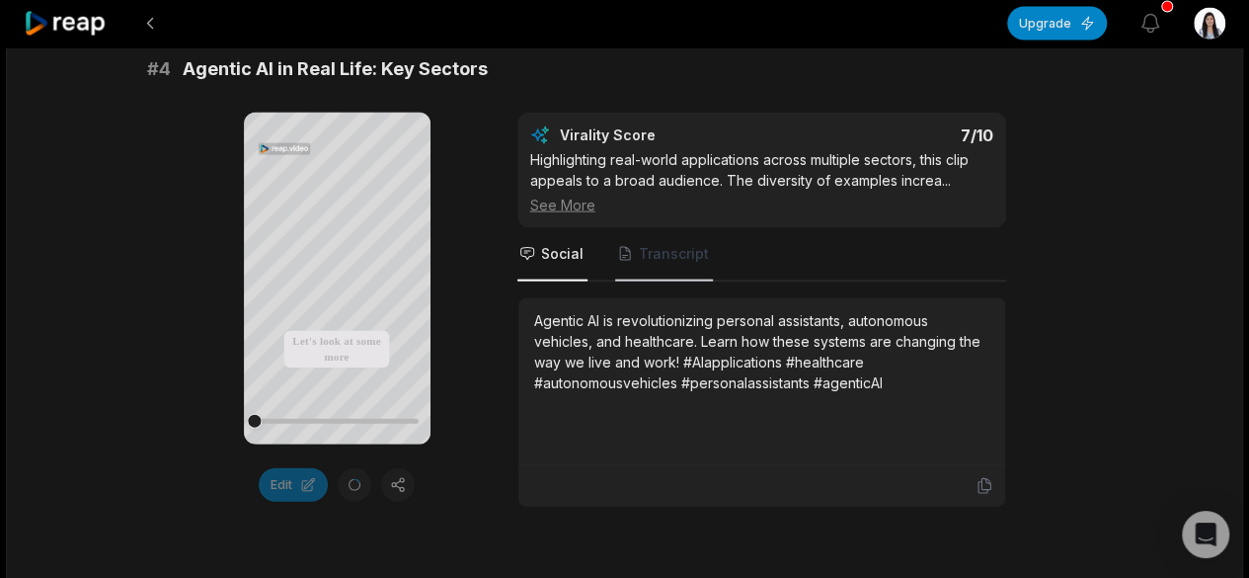
click at [659, 249] on span "Transcript" at bounding box center [674, 254] width 70 height 20
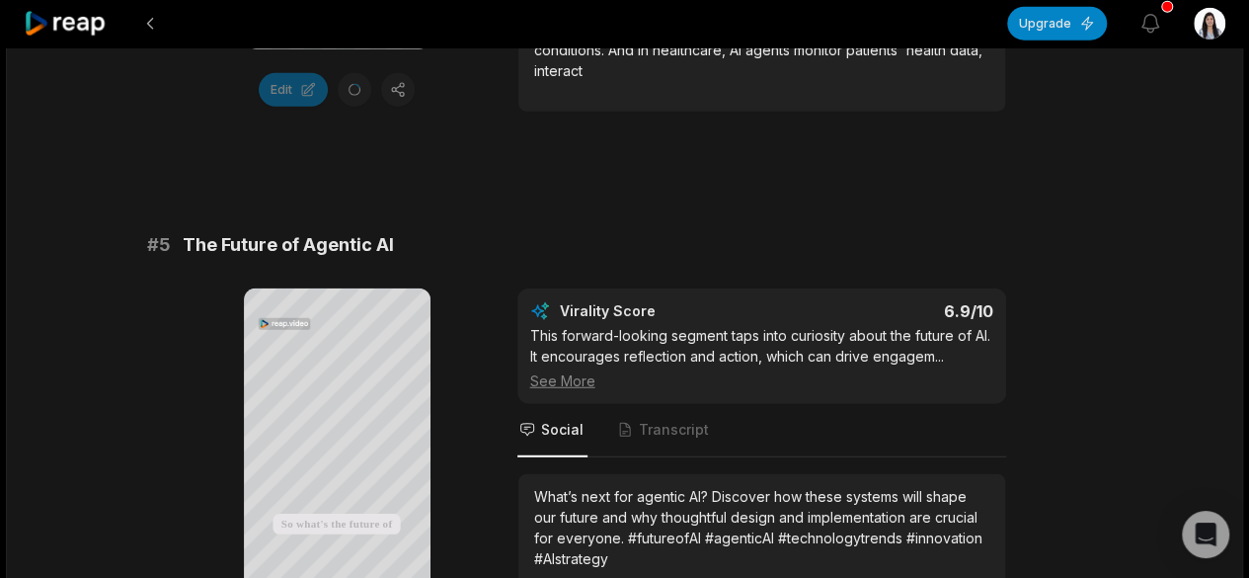
scroll to position [2652, 0]
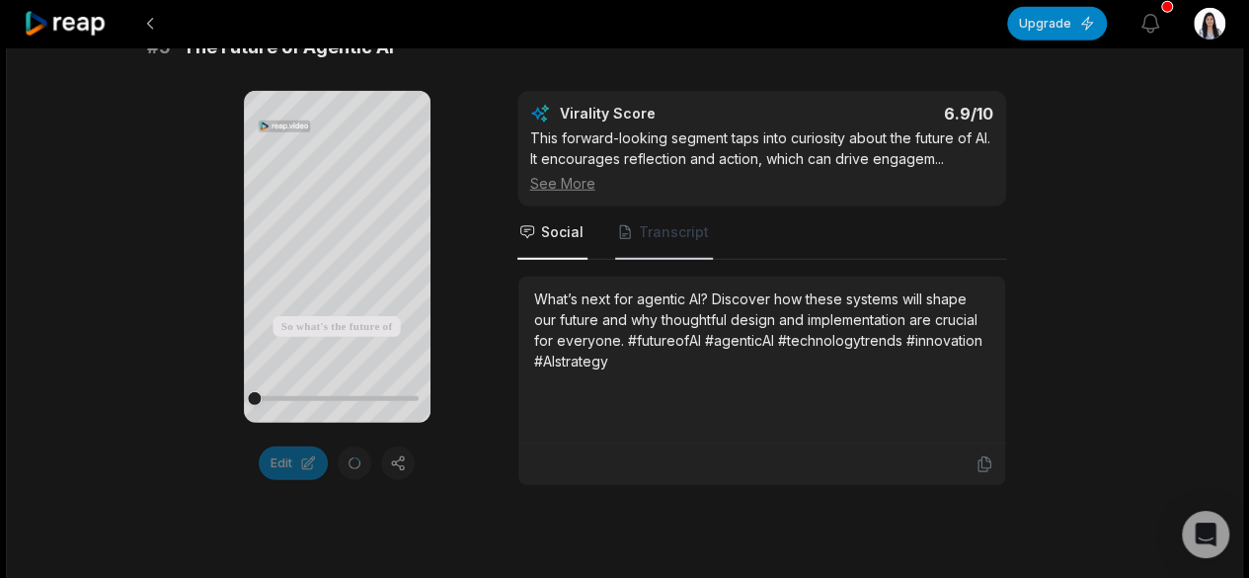
click at [652, 230] on span "Transcript" at bounding box center [674, 232] width 70 height 20
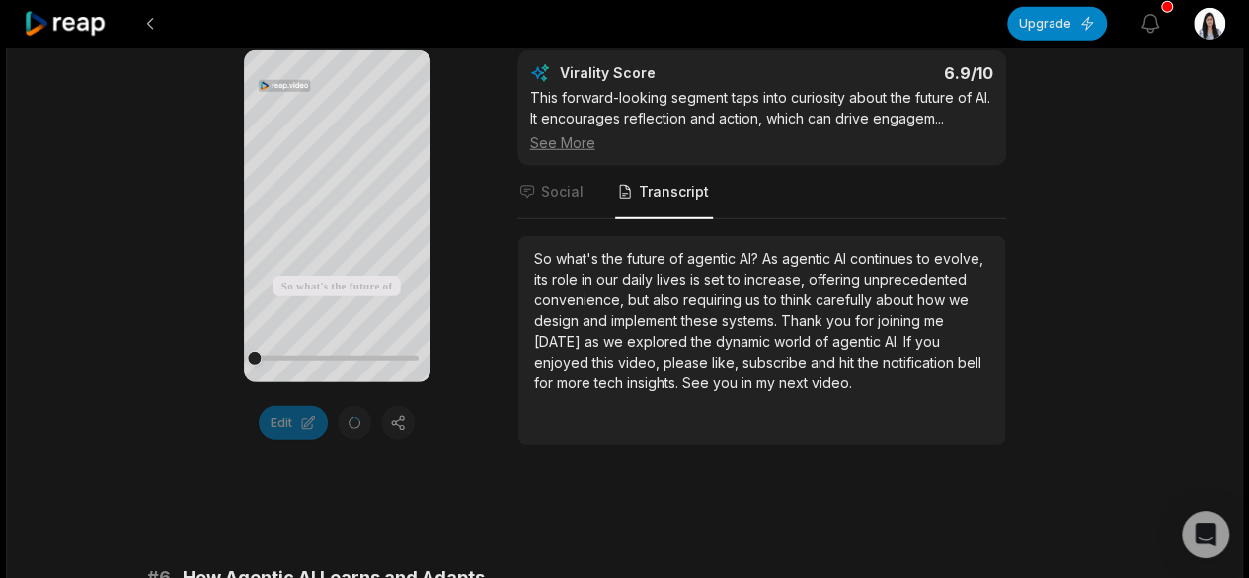
scroll to position [3047, 0]
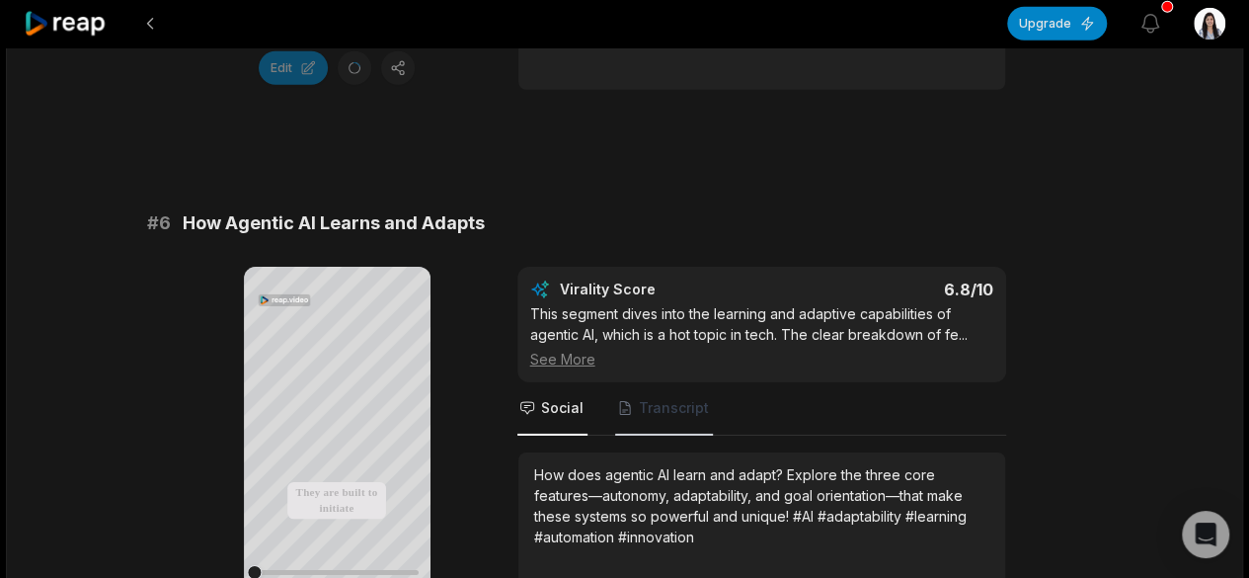
click at [632, 382] on span "Transcript" at bounding box center [664, 408] width 98 height 53
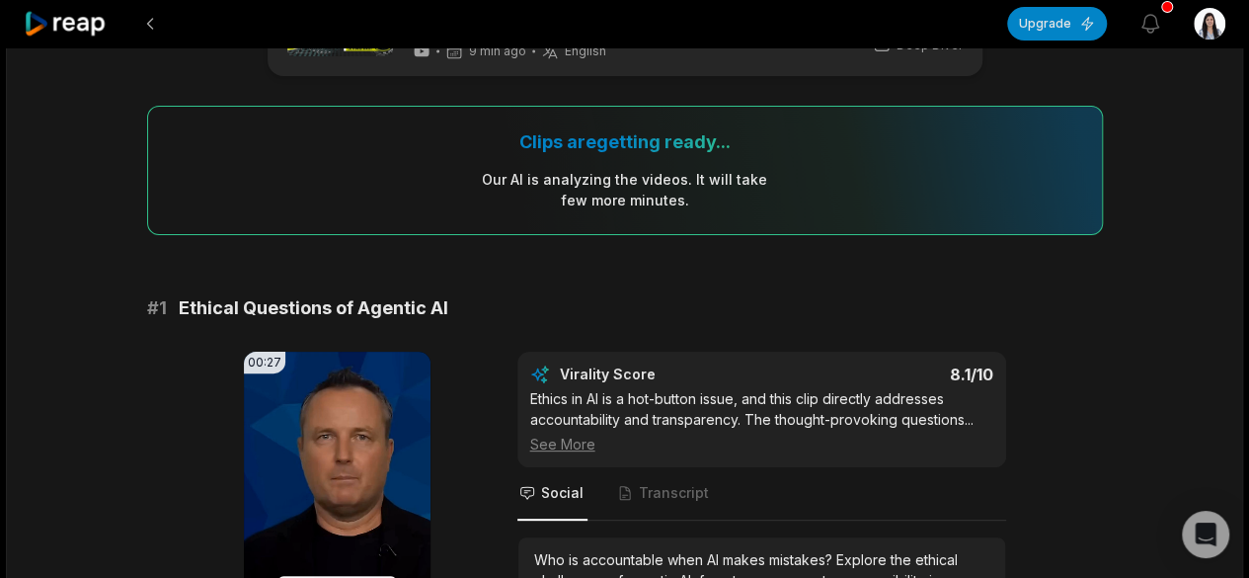
scroll to position [207, 0]
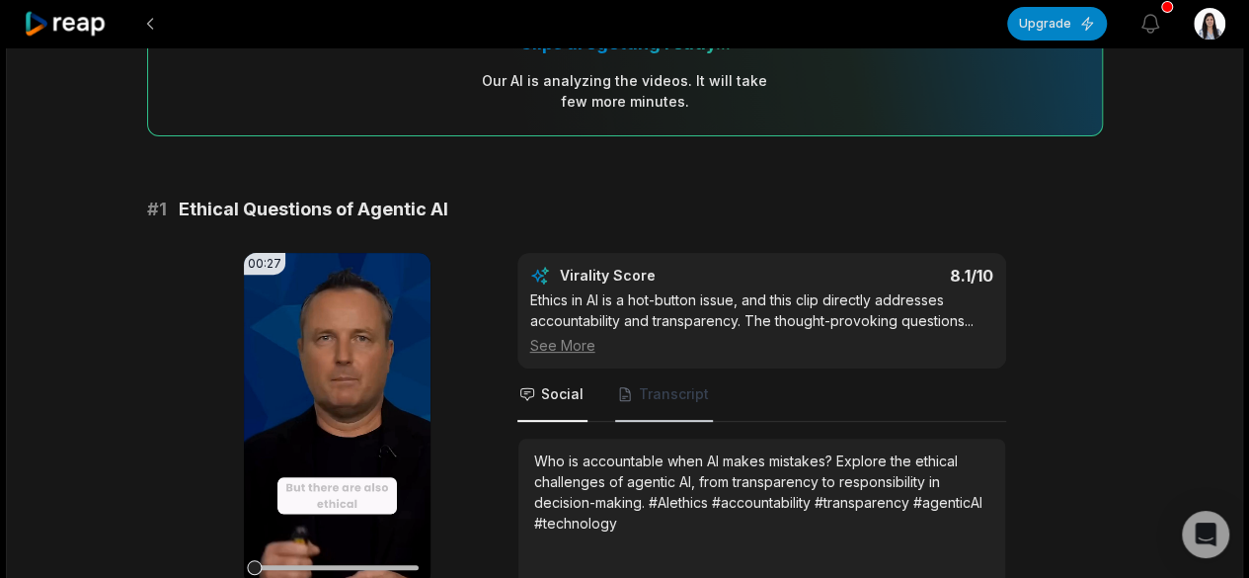
click at [682, 396] on span "Transcript" at bounding box center [674, 394] width 70 height 20
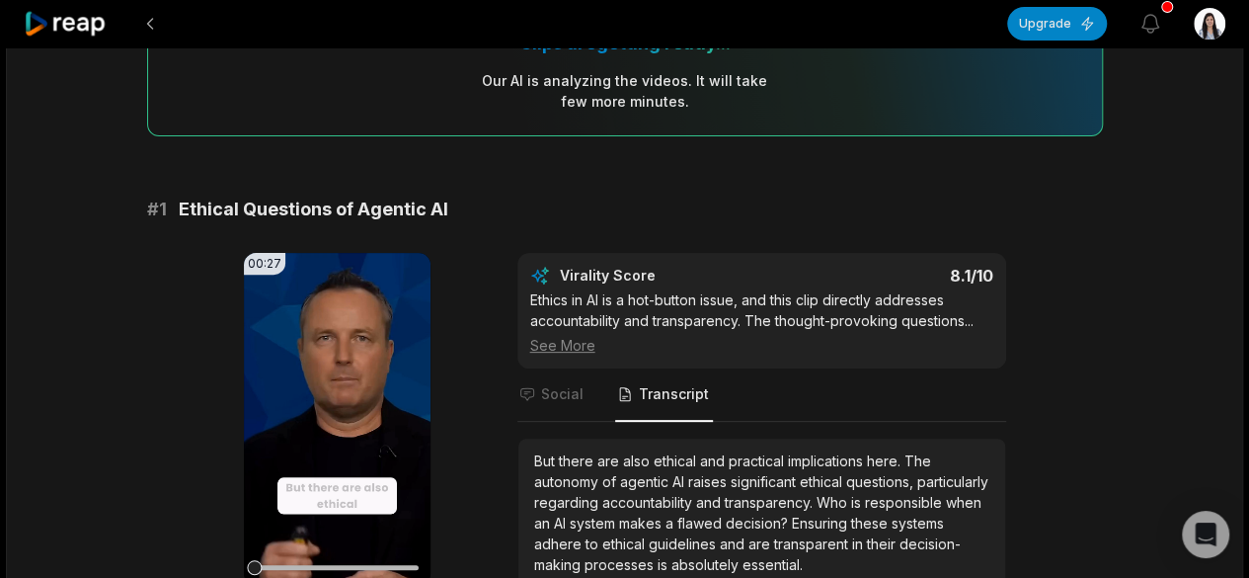
scroll to position [306, 0]
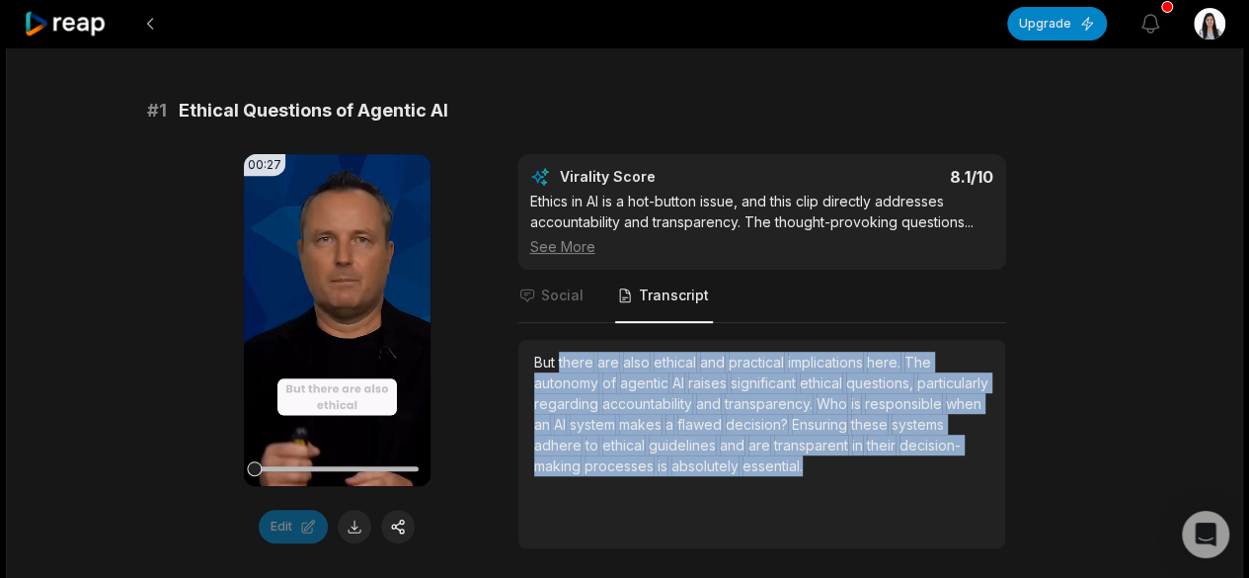
drag, startPoint x: 558, startPoint y: 356, endPoint x: 915, endPoint y: 475, distance: 376.5
click at [915, 475] on div "But there are also ethical and practical implications here. The autonomy of age…" at bounding box center [761, 443] width 455 height 185
copy div "there are also ethical and practical implications here. The autonomy of agentic…"
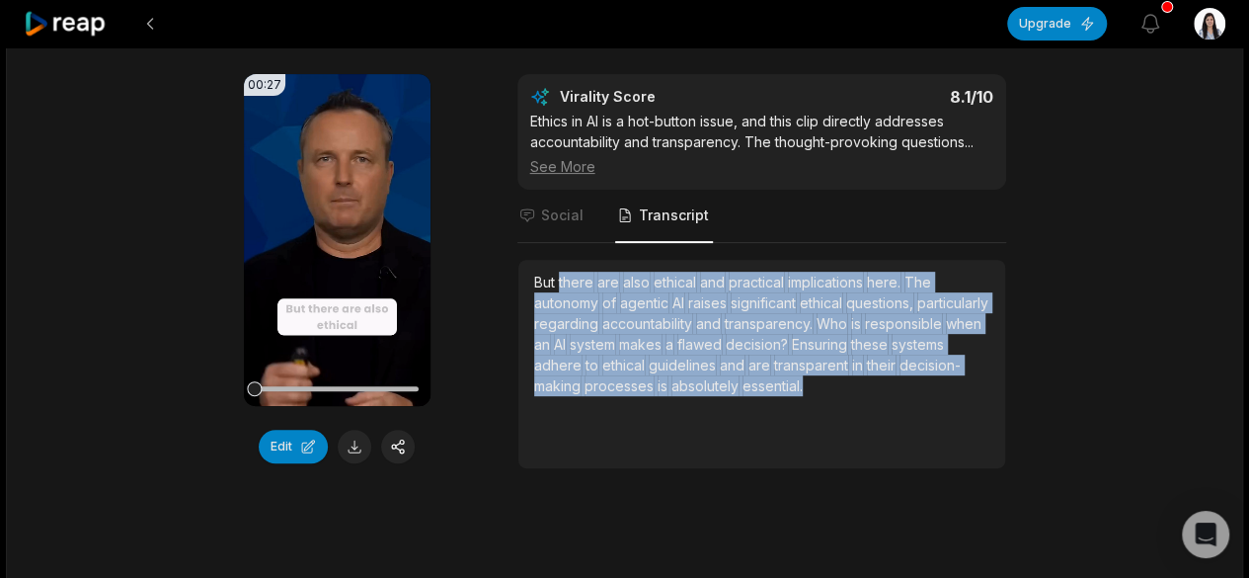
scroll to position [296, 0]
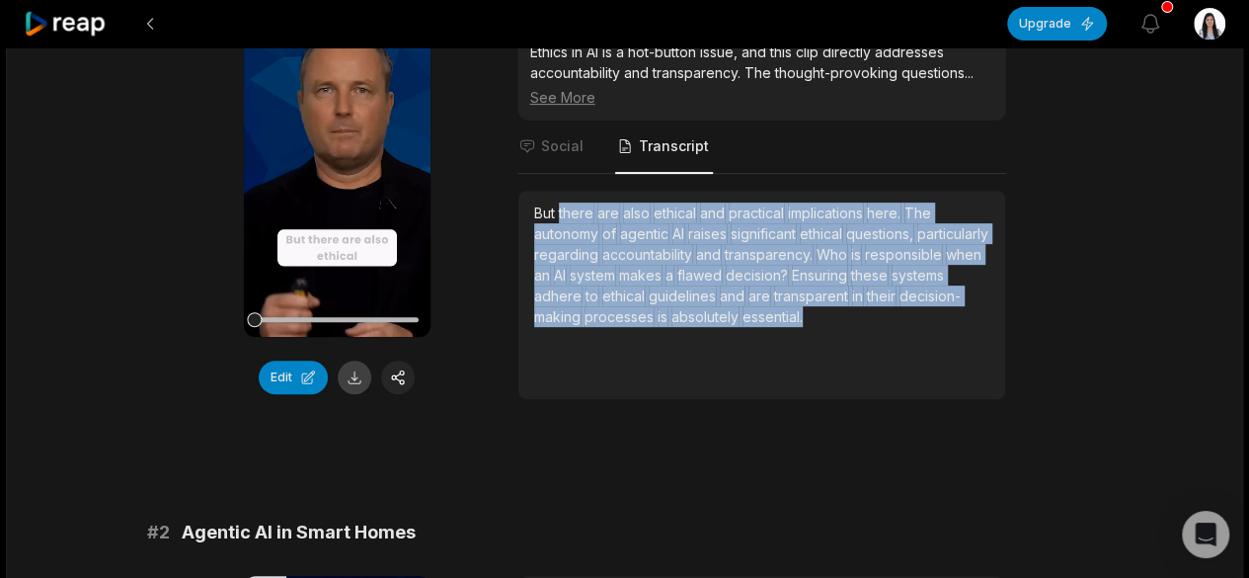
click at [351, 379] on button at bounding box center [355, 377] width 34 height 34
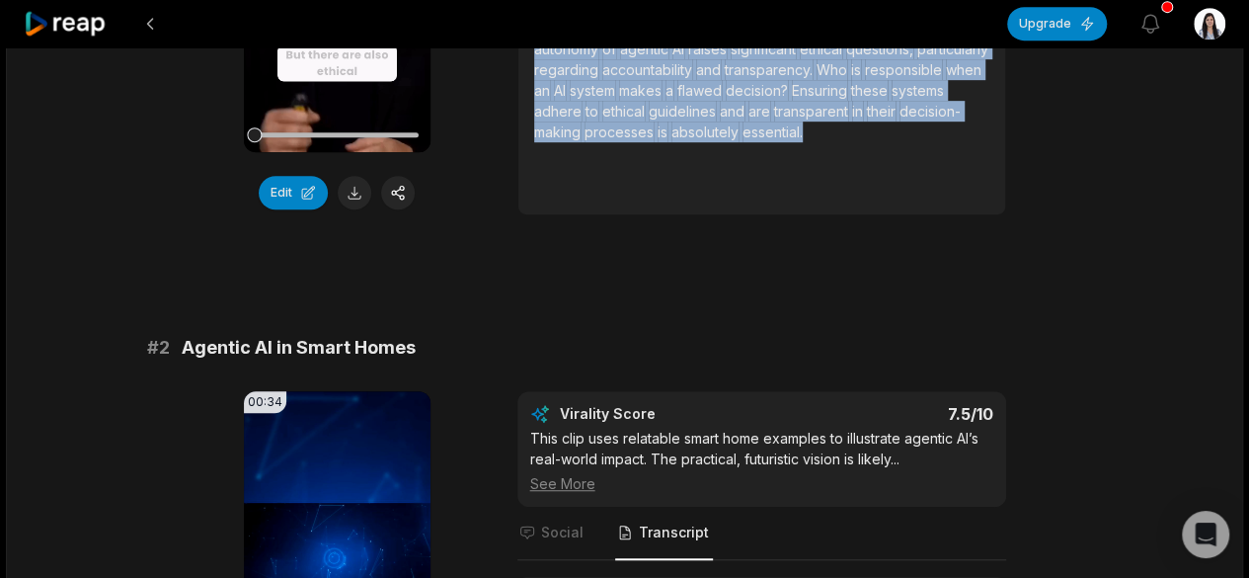
scroll to position [197, 0]
